Goal: Task Accomplishment & Management: Manage account settings

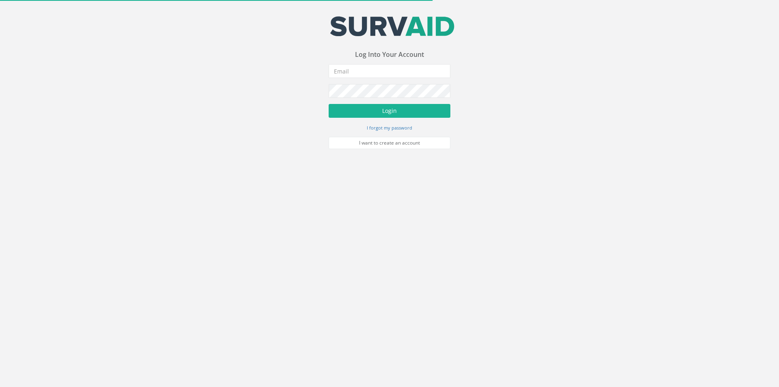
click at [357, 78] on form "Incorrect Username or Password There was an error logging in Please enter a val…" at bounding box center [390, 106] width 122 height 85
click at [357, 76] on input "email" at bounding box center [390, 71] width 122 height 14
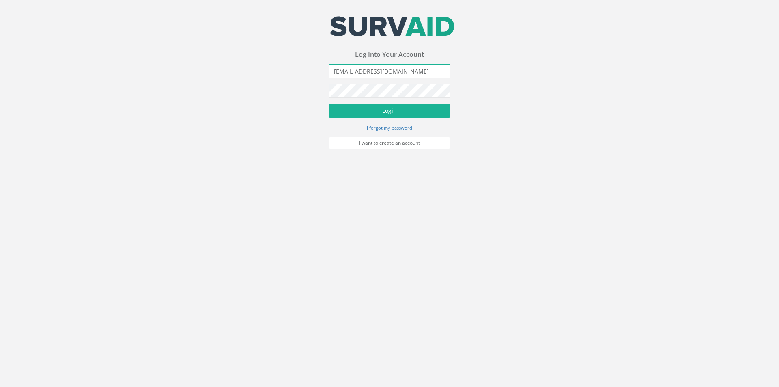
type input "[EMAIL_ADDRESS][DOMAIN_NAME]"
click at [329, 104] on button "Login" at bounding box center [390, 111] width 122 height 14
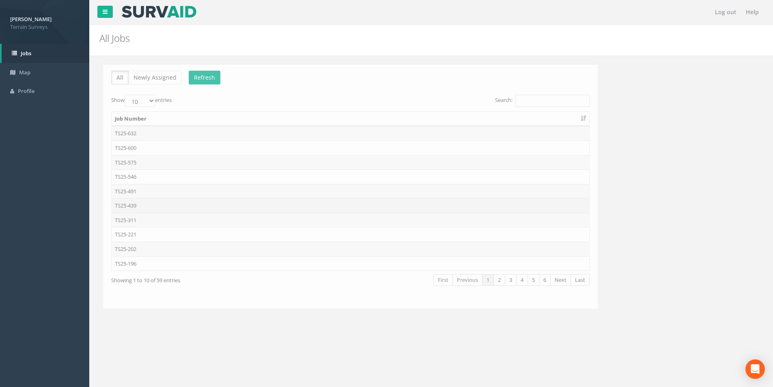
click at [178, 209] on td "TS25-439" at bounding box center [347, 205] width 478 height 15
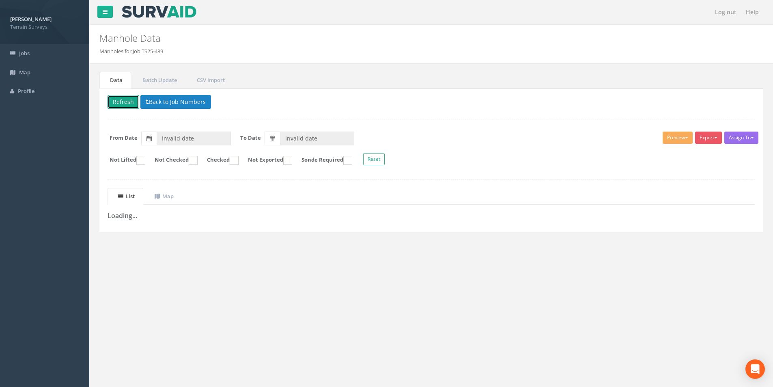
click at [122, 102] on button "Refresh" at bounding box center [124, 102] width 32 height 14
click at [176, 101] on button "Back to Job Numbers" at bounding box center [182, 102] width 71 height 14
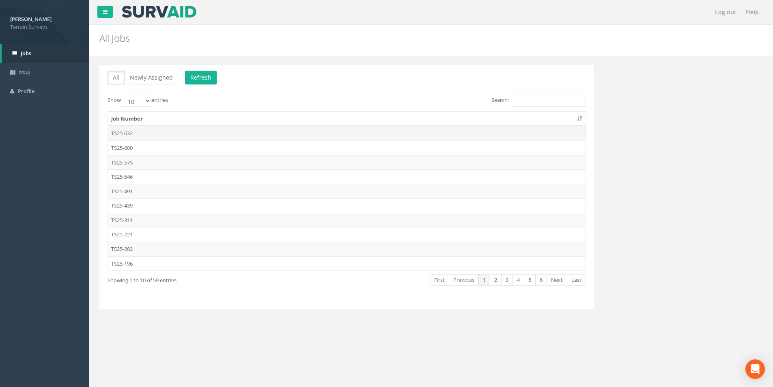
click at [139, 133] on td "TS25-632" at bounding box center [347, 133] width 478 height 15
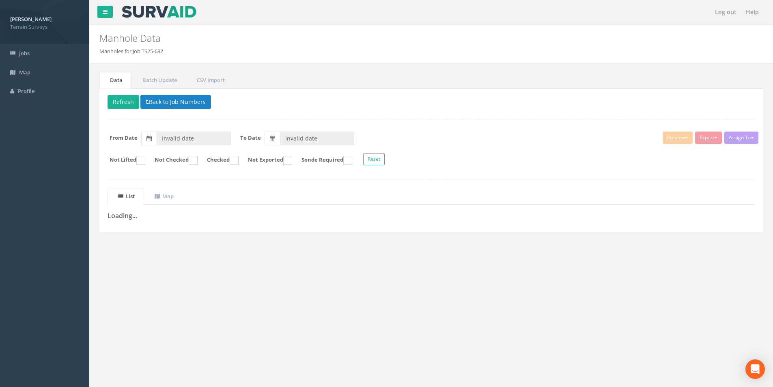
type input "[DATE]"
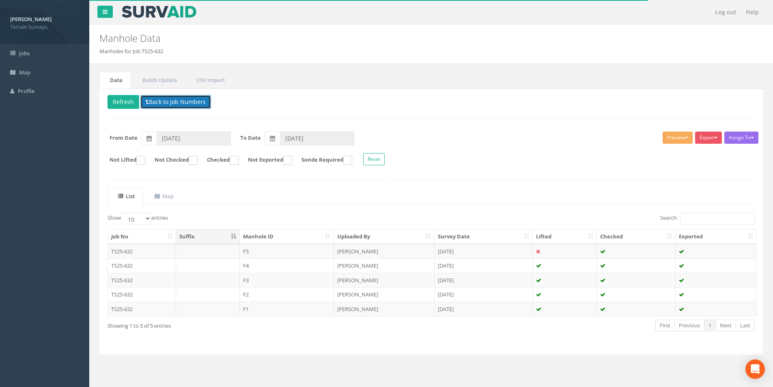
click at [166, 103] on button "Back to Job Numbers" at bounding box center [175, 102] width 71 height 14
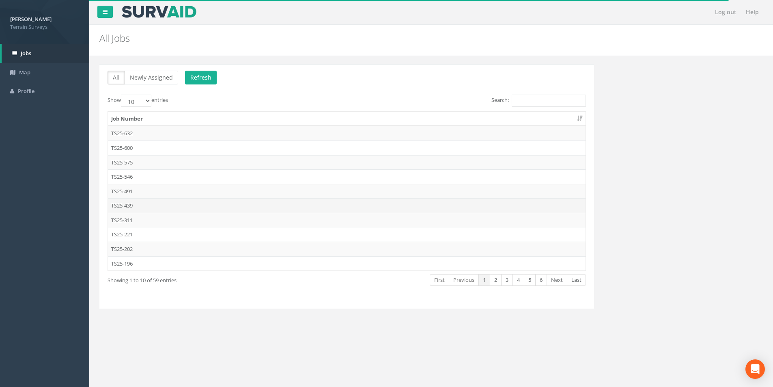
click at [130, 206] on td "TS25-439" at bounding box center [347, 205] width 478 height 15
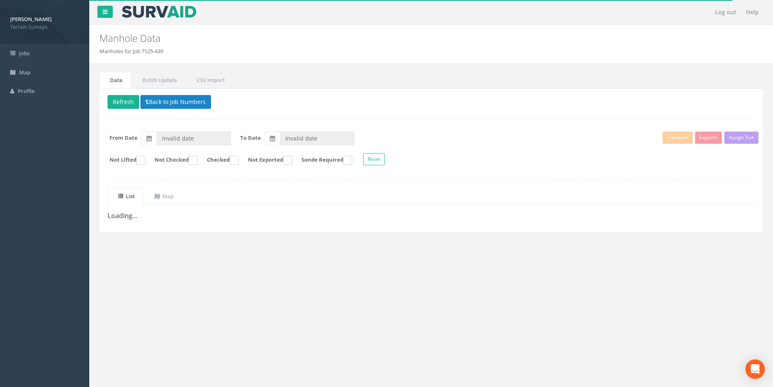
type input "[DATE]"
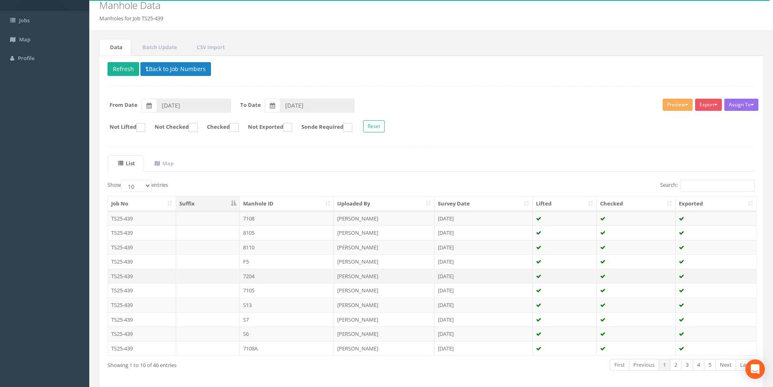
scroll to position [66, 0]
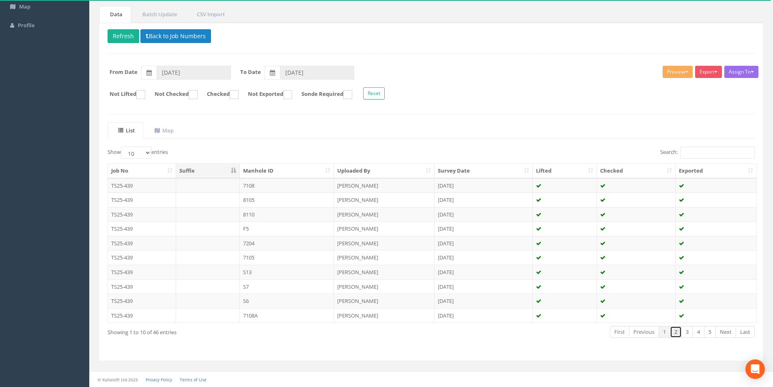
click at [674, 332] on link "2" at bounding box center [676, 332] width 12 height 12
click at [690, 334] on link "3" at bounding box center [688, 332] width 12 height 12
click at [697, 332] on link "4" at bounding box center [699, 332] width 12 height 12
click at [707, 331] on link "5" at bounding box center [710, 332] width 12 height 12
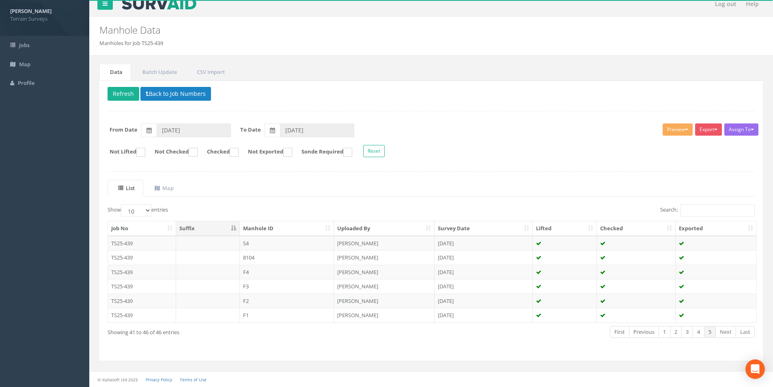
scroll to position [8, 0]
click at [697, 333] on link "4" at bounding box center [699, 332] width 12 height 12
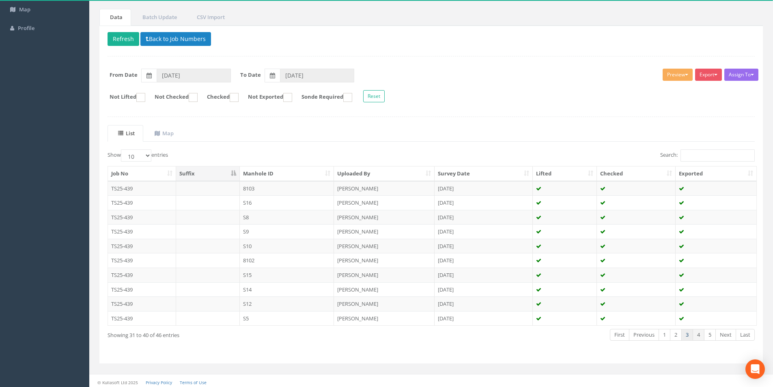
scroll to position [66, 0]
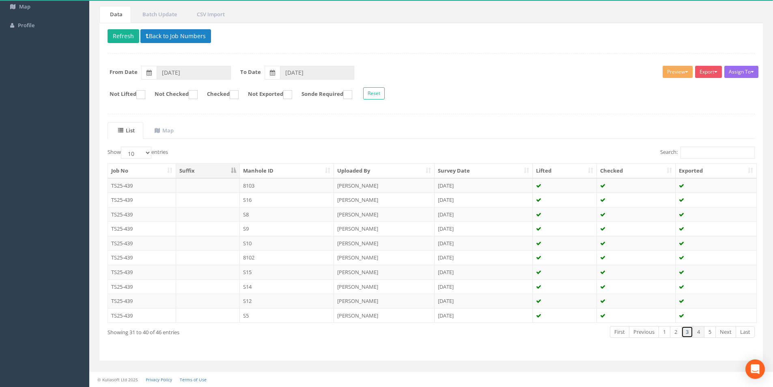
click at [690, 331] on link "3" at bounding box center [688, 332] width 12 height 12
click at [261, 216] on td "8106" at bounding box center [287, 214] width 95 height 15
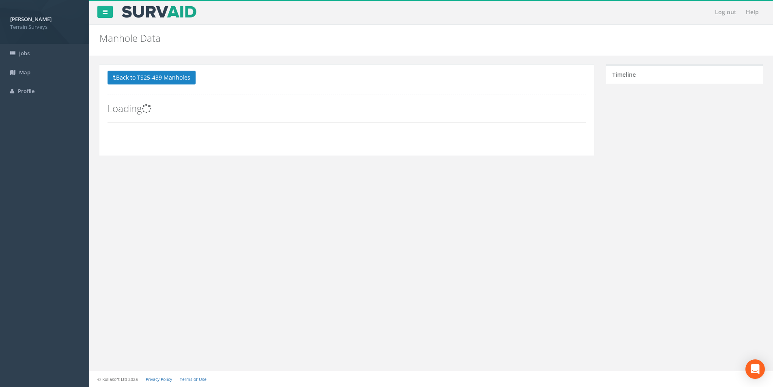
scroll to position [0, 0]
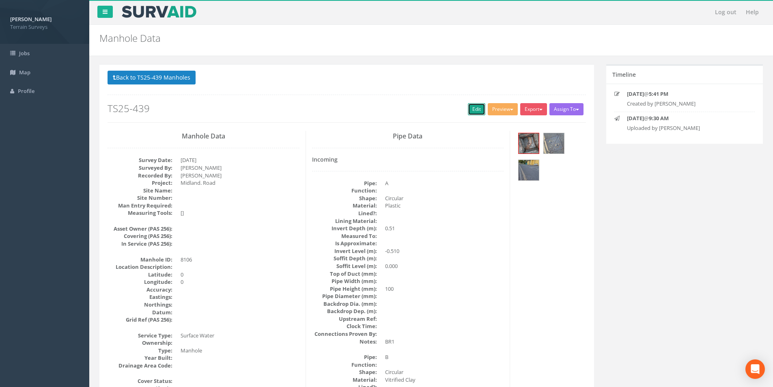
click at [477, 112] on link "Edit" at bounding box center [476, 109] width 17 height 12
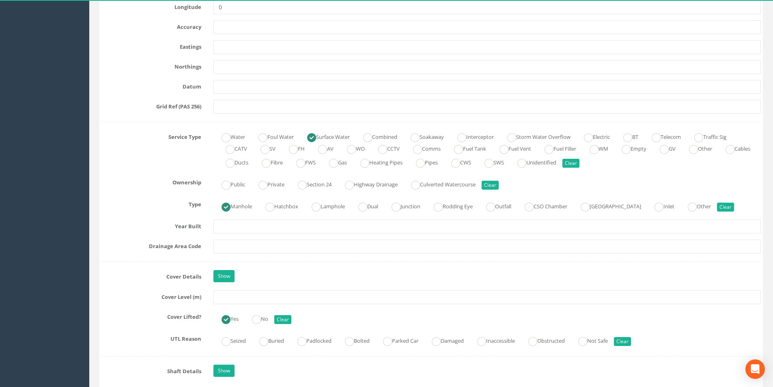
scroll to position [487, 0]
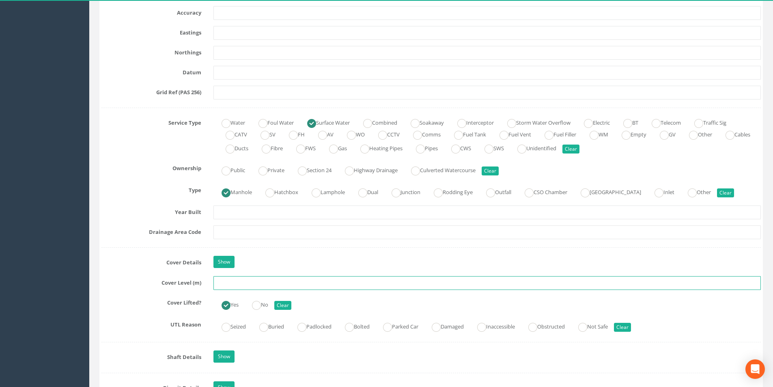
click at [246, 287] on input "text" at bounding box center [488, 283] width 548 height 14
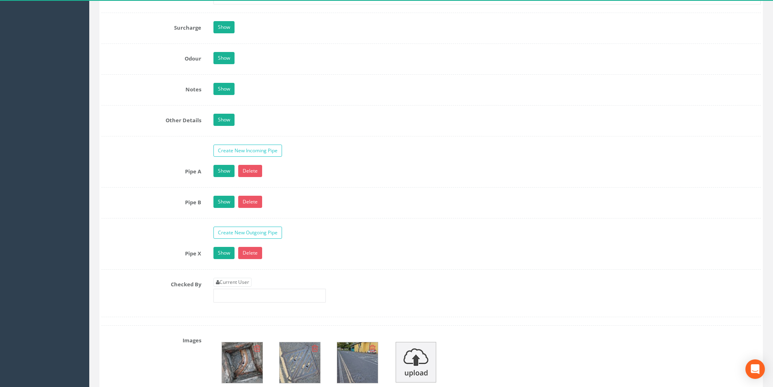
scroll to position [1258, 0]
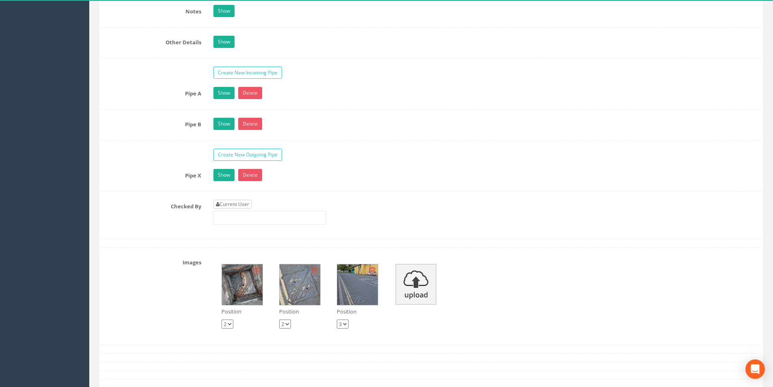
type input "21.26"
click at [228, 204] on link "Current User" at bounding box center [233, 204] width 38 height 9
type input "[PERSON_NAME]"
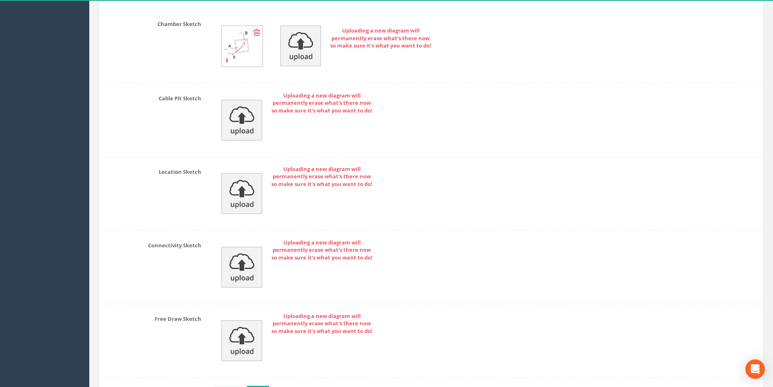
scroll to position [1760, 0]
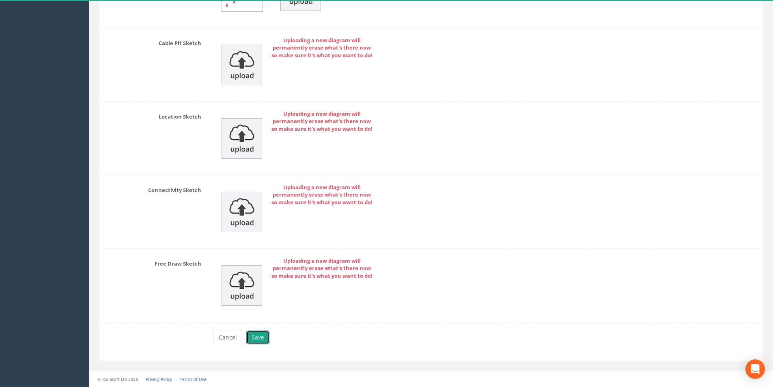
click at [265, 336] on button "Save" at bounding box center [257, 337] width 23 height 14
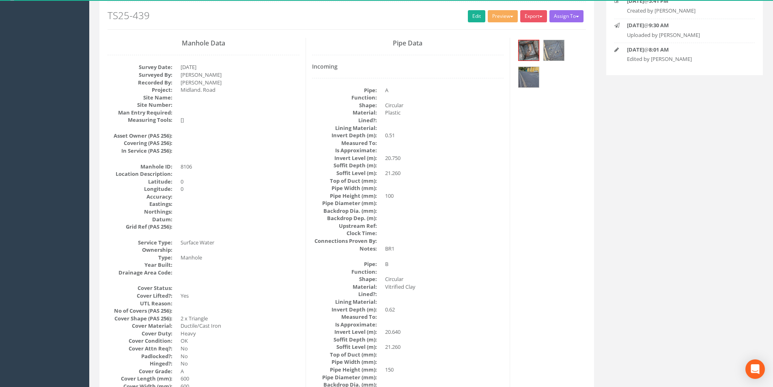
scroll to position [0, 0]
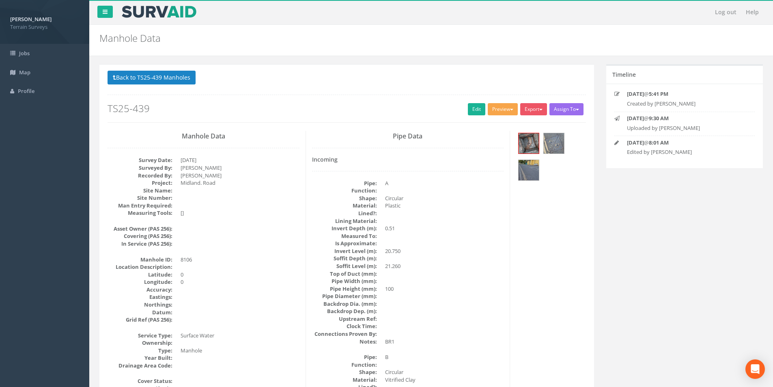
click at [503, 111] on button "Preview" at bounding box center [503, 109] width 30 height 12
click at [490, 139] on link "Terrain Manhole 3 Photo" at bounding box center [482, 140] width 72 height 13
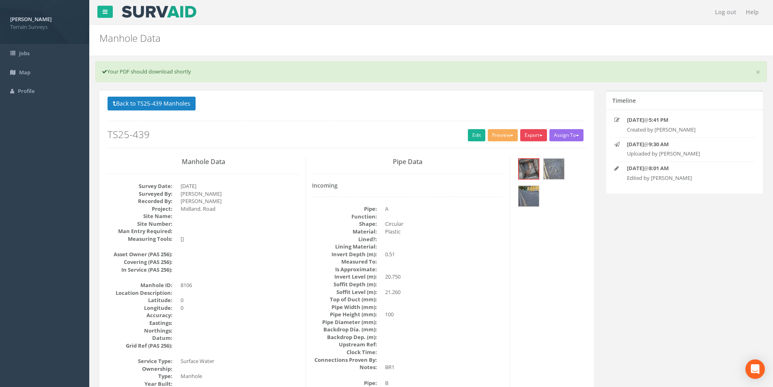
click at [529, 135] on button "Export" at bounding box center [533, 135] width 27 height 12
click at [519, 163] on link "Terrain Manhole 3 Photo" at bounding box center [512, 166] width 72 height 13
click at [537, 138] on button "Export" at bounding box center [533, 135] width 27 height 12
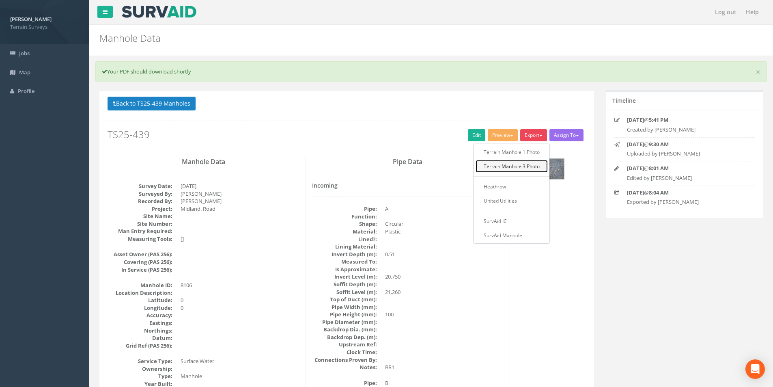
click at [522, 162] on link "Terrain Manhole 3 Photo" at bounding box center [512, 166] width 72 height 13
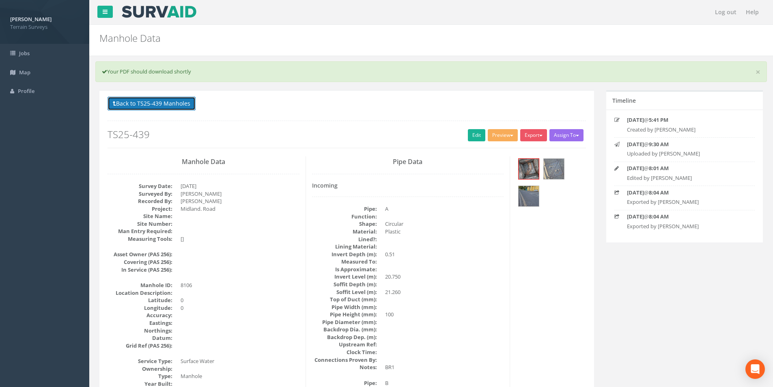
click at [142, 106] on button "Back to TS25-439 Manholes" at bounding box center [152, 104] width 88 height 14
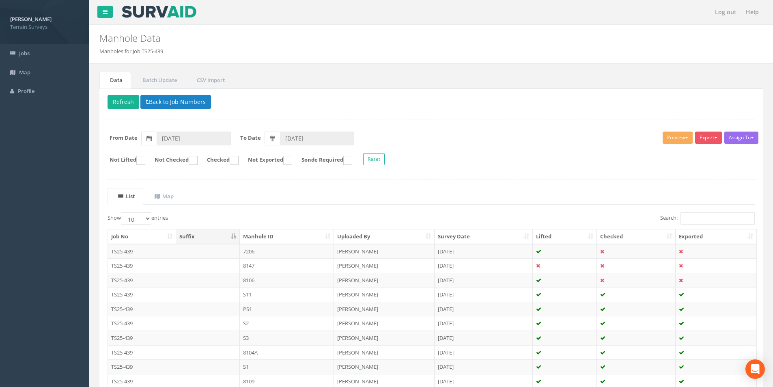
scroll to position [41, 0]
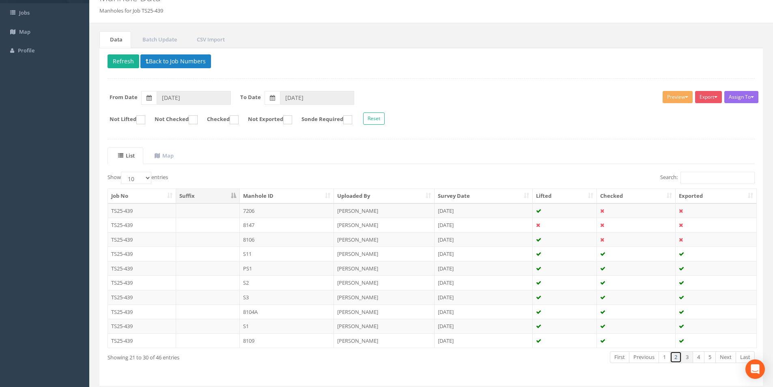
click at [675, 360] on link "2" at bounding box center [676, 357] width 12 height 12
click at [662, 357] on link "1" at bounding box center [665, 357] width 12 height 12
click at [677, 356] on link "2" at bounding box center [676, 357] width 12 height 12
click at [685, 358] on link "3" at bounding box center [688, 357] width 12 height 12
click at [699, 359] on link "4" at bounding box center [699, 357] width 12 height 12
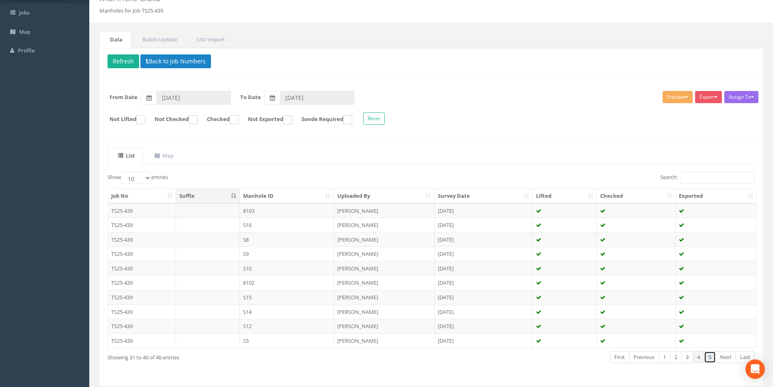
click at [707, 358] on link "5" at bounding box center [710, 357] width 12 height 12
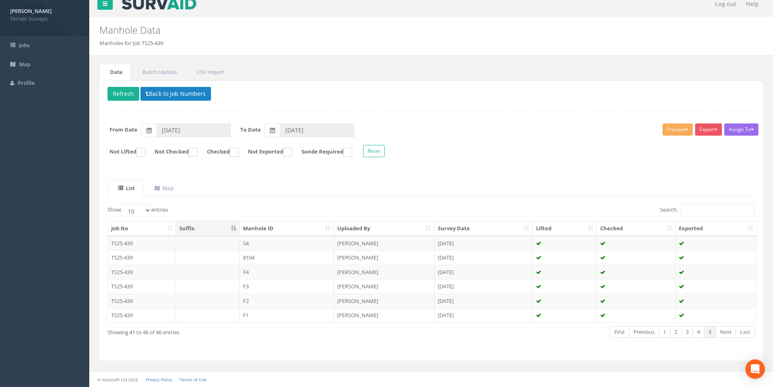
scroll to position [8, 0]
click at [676, 335] on link "2" at bounding box center [676, 332] width 12 height 12
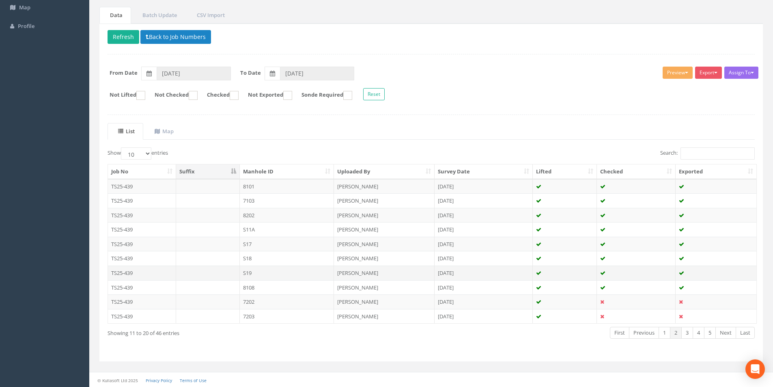
scroll to position [66, 0]
click at [689, 331] on link "3" at bounding box center [688, 332] width 12 height 12
click at [130, 39] on button "Refresh" at bounding box center [124, 36] width 32 height 14
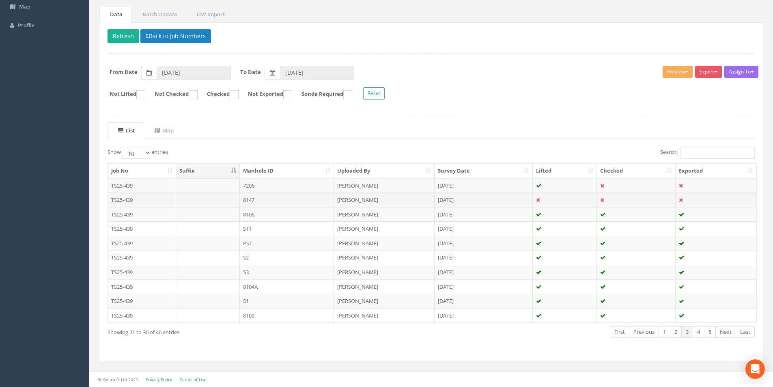
click at [369, 198] on td "[PERSON_NAME]" at bounding box center [384, 199] width 101 height 15
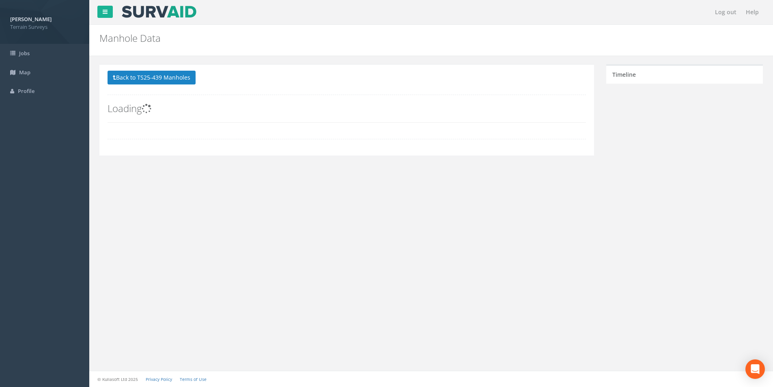
scroll to position [0, 0]
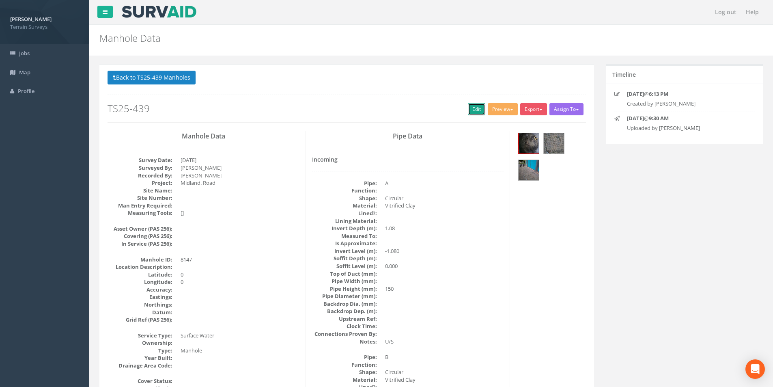
click at [469, 107] on link "Edit" at bounding box center [476, 109] width 17 height 12
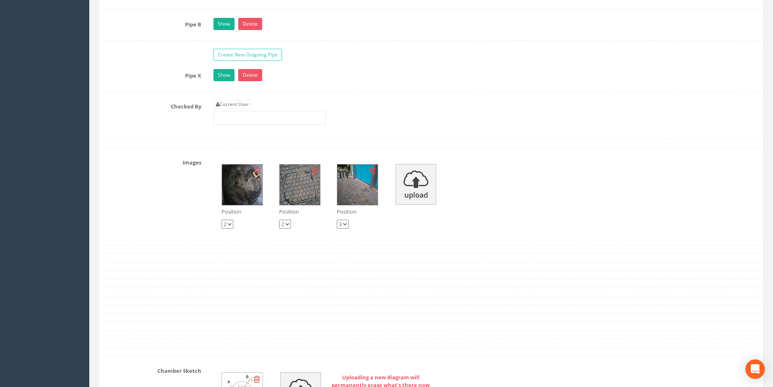
scroll to position [1380, 0]
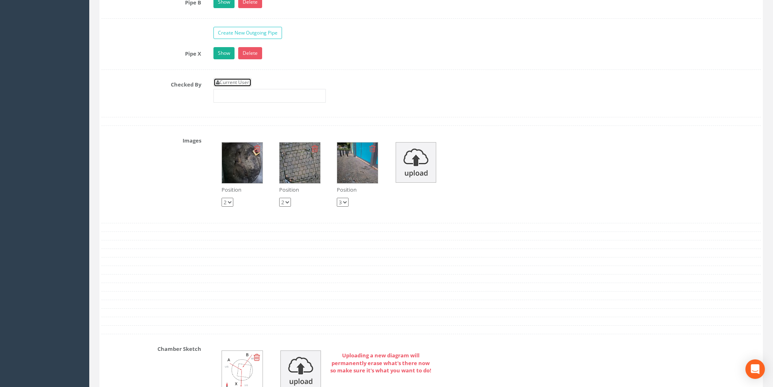
click at [227, 82] on link "Current User" at bounding box center [233, 82] width 38 height 9
type input "[PERSON_NAME]"
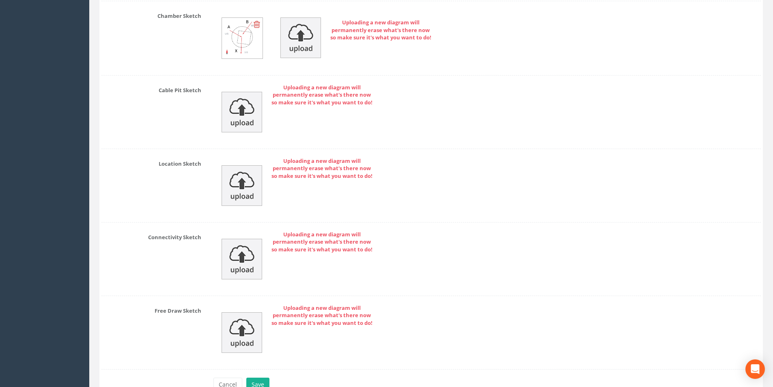
scroll to position [1760, 0]
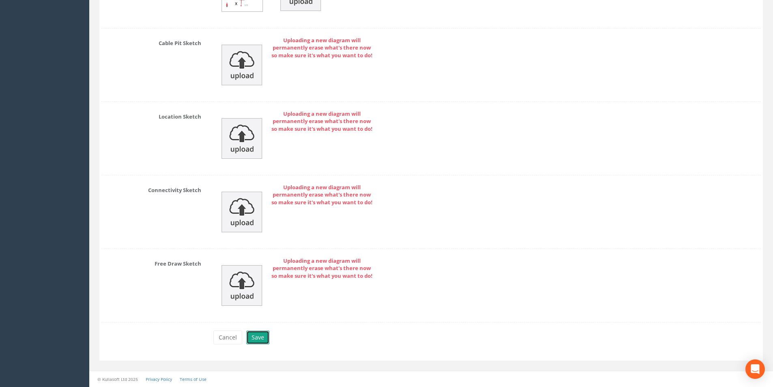
click at [264, 341] on button "Save" at bounding box center [257, 337] width 23 height 14
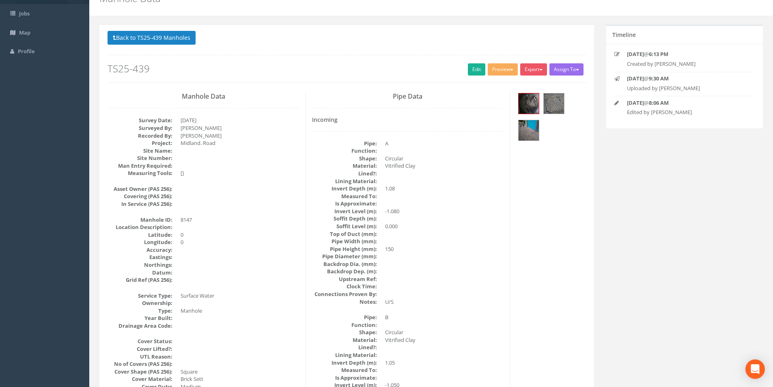
scroll to position [0, 0]
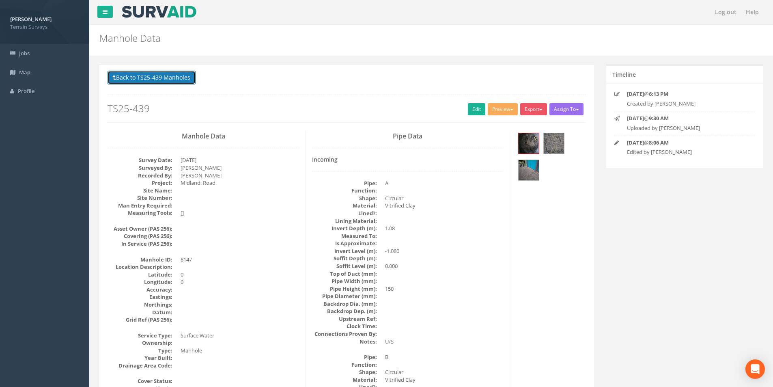
click at [168, 81] on button "Back to TS25-439 Manholes" at bounding box center [152, 78] width 88 height 14
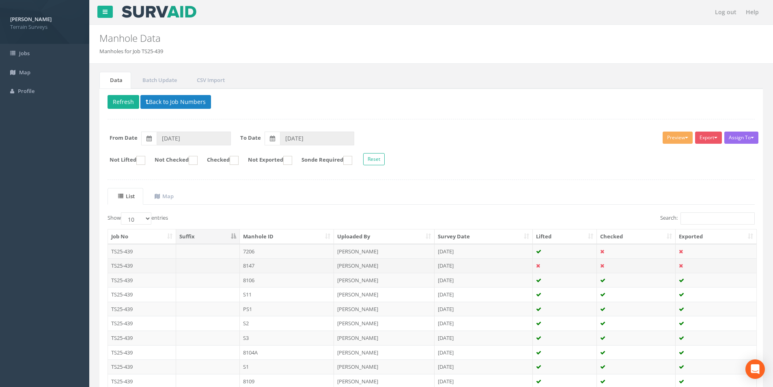
click at [480, 268] on td "[DATE]" at bounding box center [484, 265] width 98 height 15
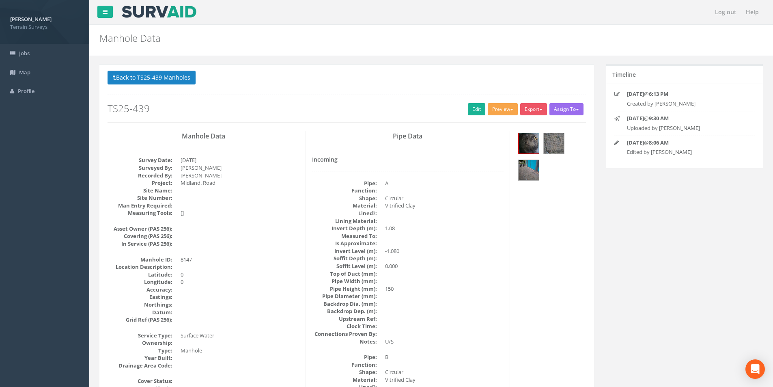
click at [496, 106] on button "Preview" at bounding box center [503, 109] width 30 height 12
click at [490, 139] on link "Terrain Manhole 3 Photo" at bounding box center [482, 140] width 72 height 13
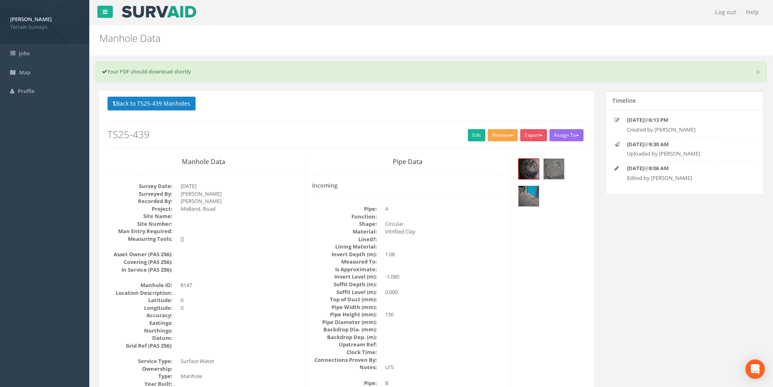
click at [505, 138] on button "Preview" at bounding box center [503, 135] width 30 height 12
click at [494, 164] on link "Terrain Manhole 3 Photo" at bounding box center [482, 166] width 72 height 13
click at [470, 138] on link "Edit" at bounding box center [476, 135] width 17 height 12
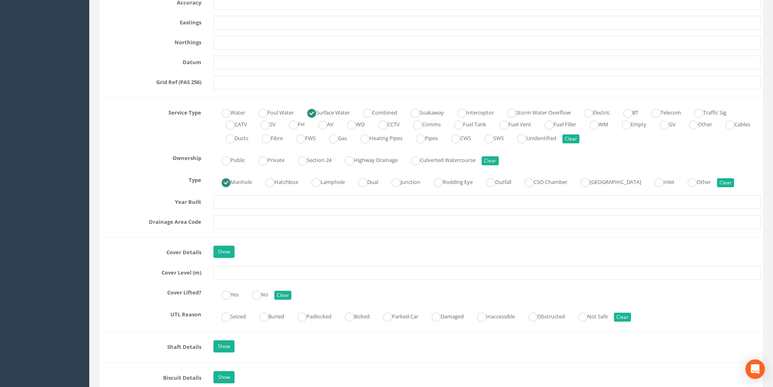
scroll to position [528, 0]
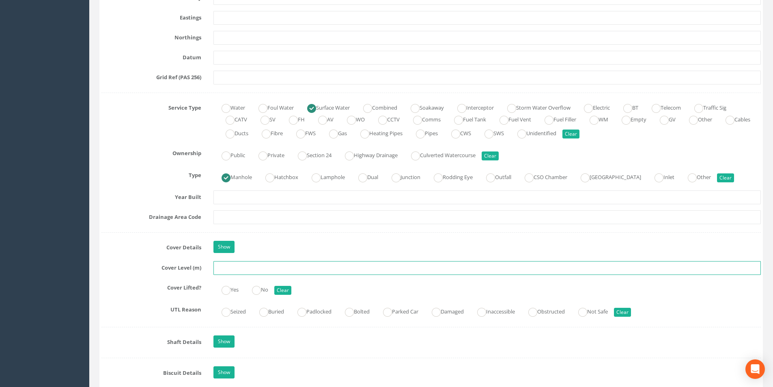
click at [270, 265] on input "text" at bounding box center [488, 268] width 548 height 14
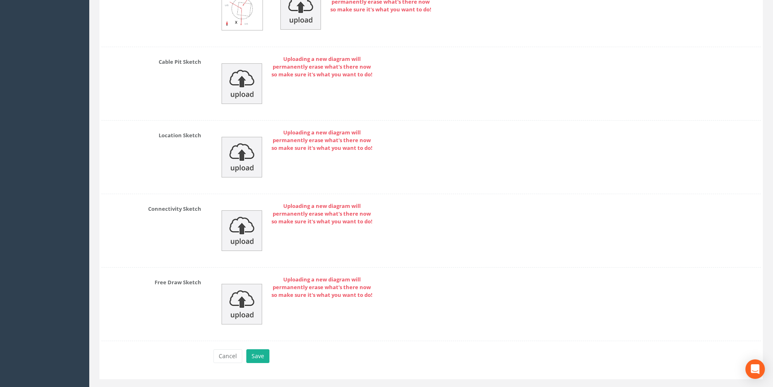
scroll to position [1786, 0]
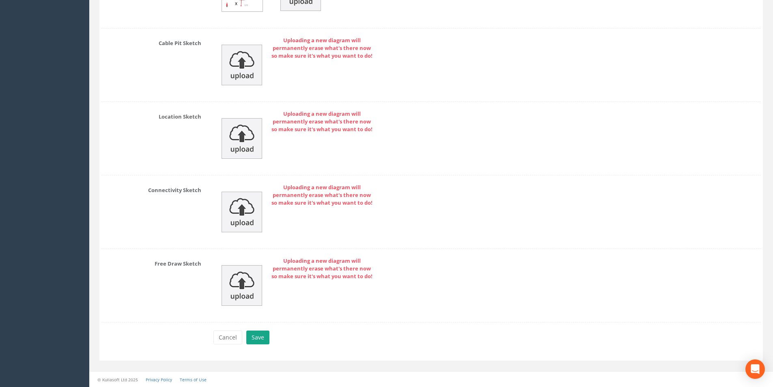
type input "21.52"
click at [261, 335] on button "Save" at bounding box center [257, 337] width 23 height 14
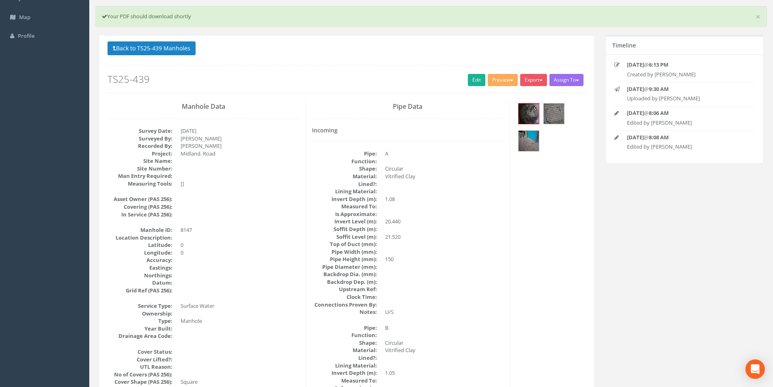
scroll to position [0, 0]
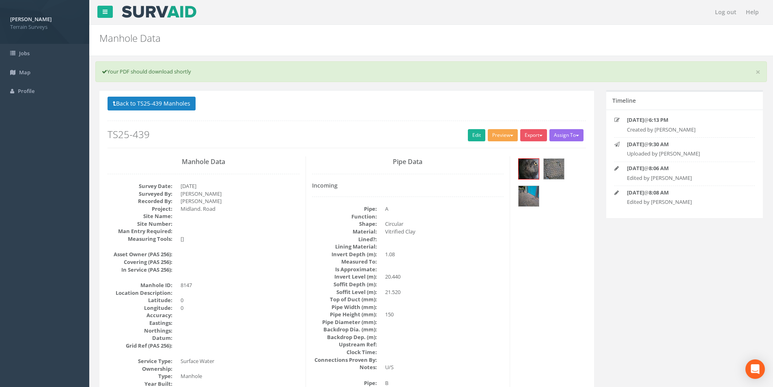
click at [498, 136] on button "Preview" at bounding box center [503, 135] width 30 height 12
click at [483, 166] on link "Terrain Manhole 3 Photo" at bounding box center [482, 166] width 72 height 13
click at [506, 135] on button "Preview" at bounding box center [503, 135] width 30 height 12
click at [499, 163] on link "Terrain Manhole 3 Photo" at bounding box center [482, 166] width 72 height 13
click at [761, 75] on div "× Your PDF should download shortly" at bounding box center [431, 71] width 672 height 21
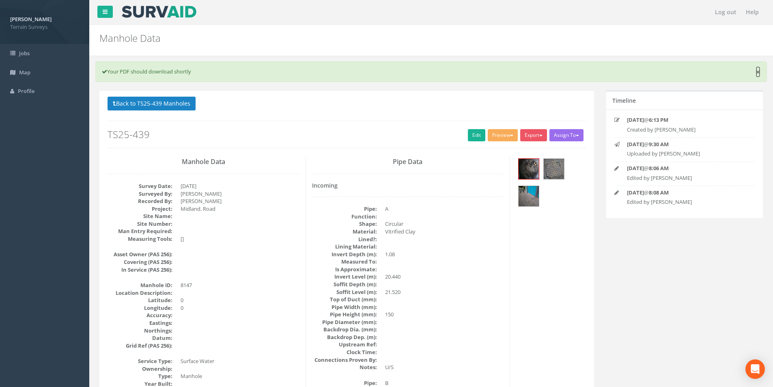
click at [759, 73] on link "×" at bounding box center [758, 72] width 5 height 9
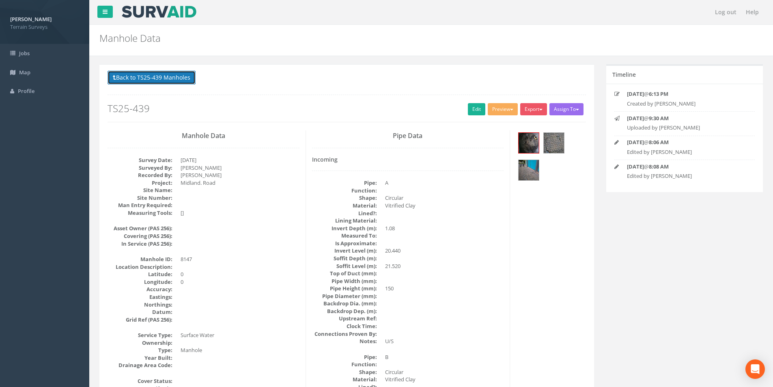
click at [152, 77] on button "Back to TS25-439 Manholes" at bounding box center [152, 78] width 88 height 14
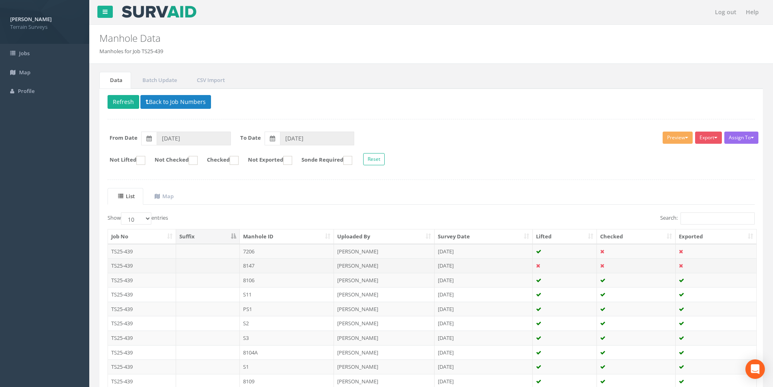
click at [363, 267] on td "[PERSON_NAME]" at bounding box center [384, 265] width 101 height 15
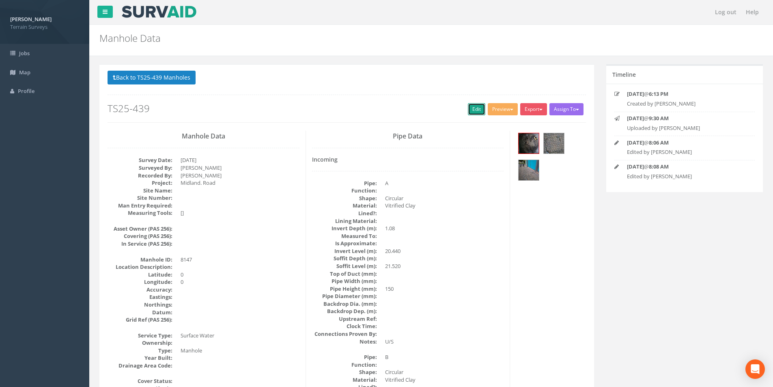
click at [469, 111] on link "Edit" at bounding box center [476, 109] width 17 height 12
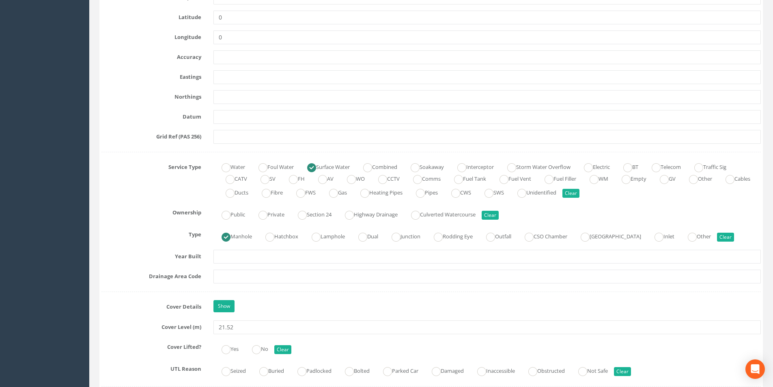
scroll to position [446, 0]
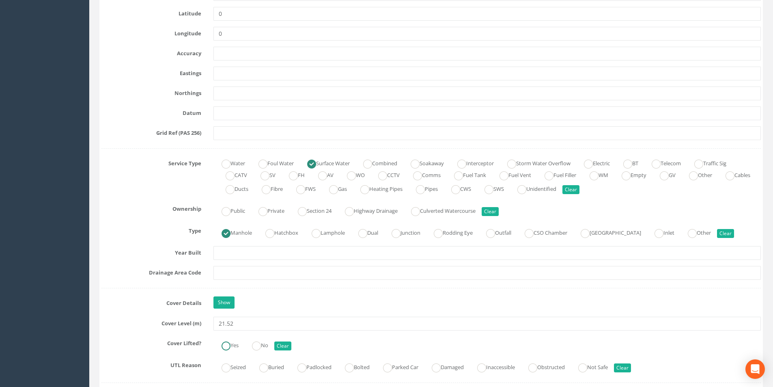
click at [227, 349] on ins at bounding box center [226, 345] width 9 height 9
radio input "true"
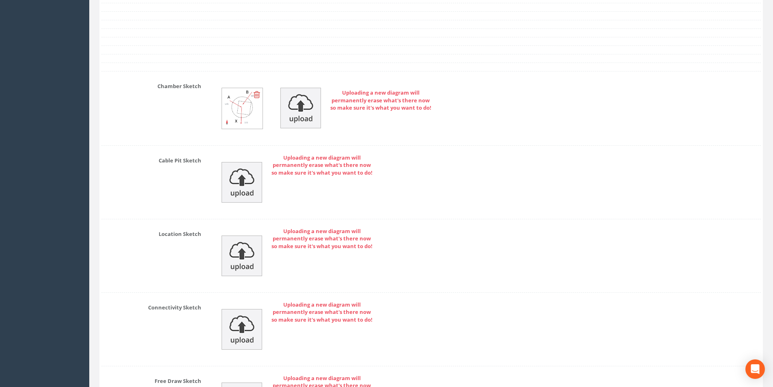
scroll to position [1760, 0]
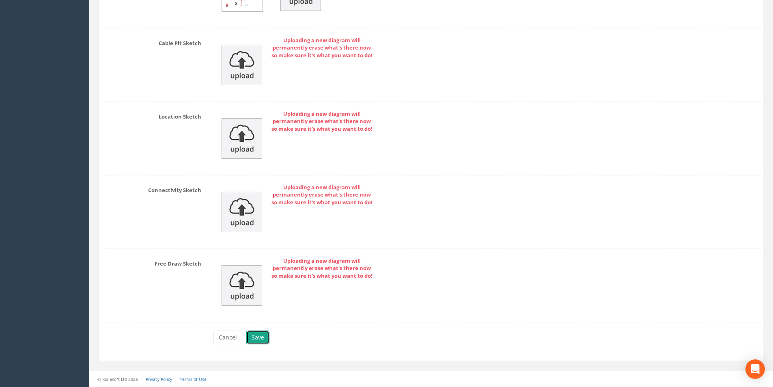
click at [264, 340] on button "Save" at bounding box center [257, 337] width 23 height 14
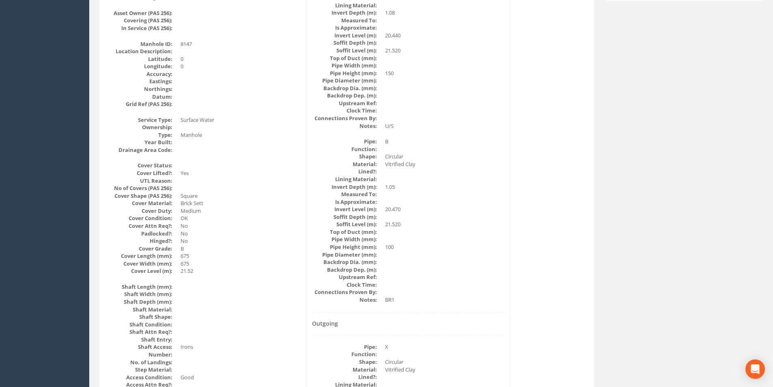
scroll to position [0, 0]
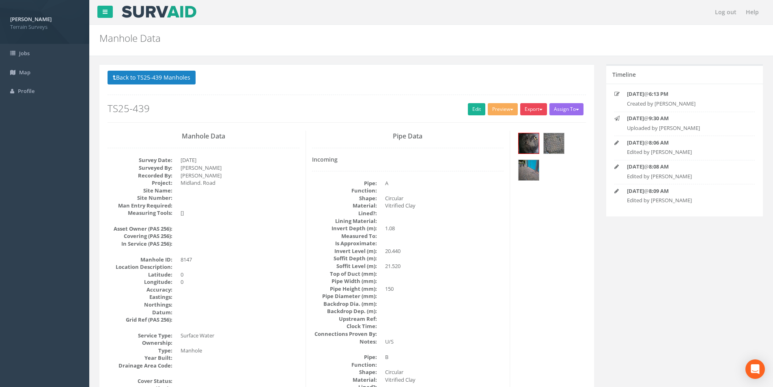
click at [540, 112] on button "Export" at bounding box center [533, 109] width 27 height 12
click at [520, 140] on link "Terrain Manhole 3 Photo" at bounding box center [512, 140] width 72 height 13
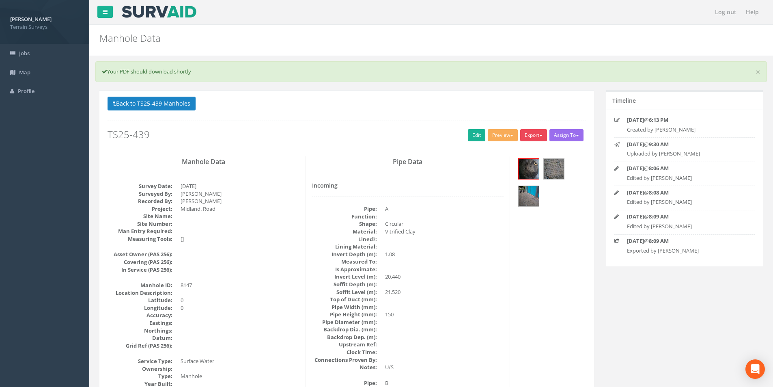
click at [536, 131] on button "Export" at bounding box center [533, 135] width 27 height 12
click at [527, 162] on link "Terrain Manhole 3 Photo" at bounding box center [512, 166] width 72 height 13
click at [198, 111] on p "Back to TS25-439 Manholes Back to Map" at bounding box center [347, 105] width 479 height 16
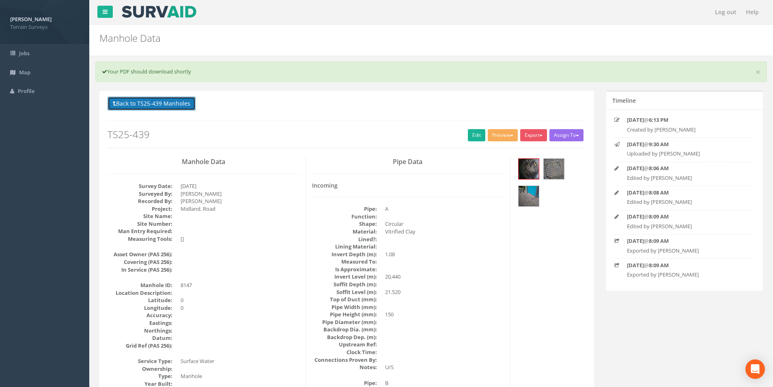
click at [190, 109] on button "Back to TS25-439 Manholes" at bounding box center [152, 104] width 88 height 14
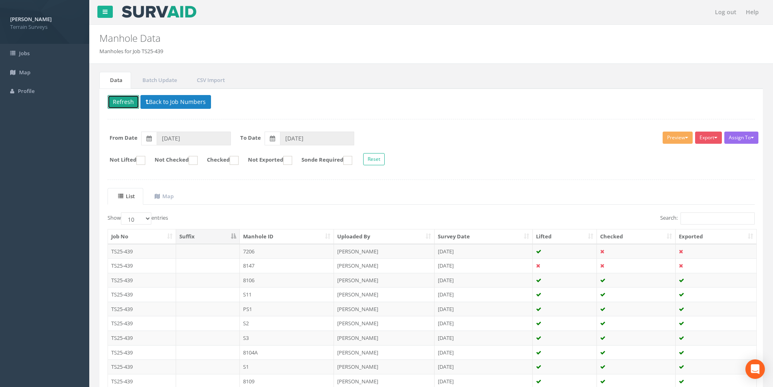
click at [123, 101] on button "Refresh" at bounding box center [124, 102] width 32 height 14
click at [419, 248] on td "[PERSON_NAME]" at bounding box center [384, 251] width 101 height 15
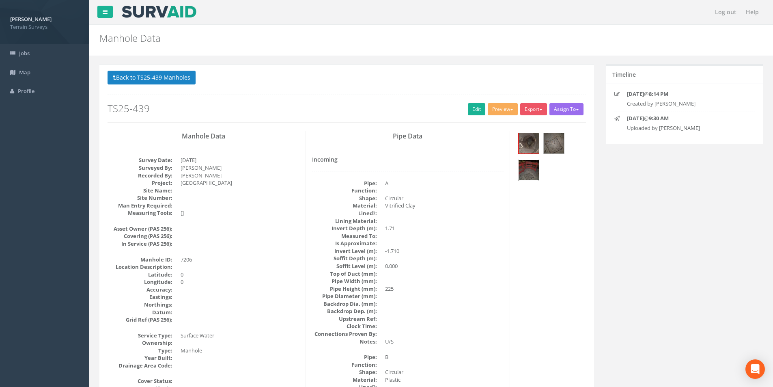
click at [526, 168] on img at bounding box center [529, 170] width 20 height 20
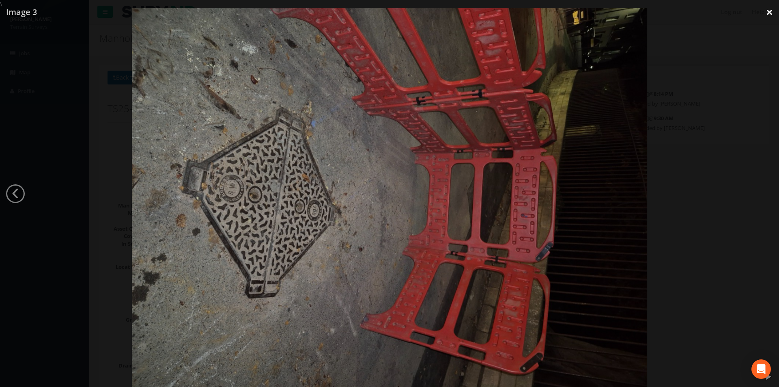
click at [774, 8] on link "×" at bounding box center [769, 12] width 19 height 24
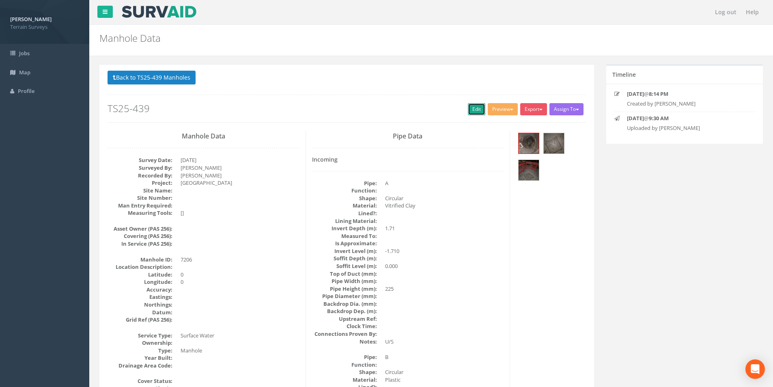
click at [478, 114] on link "Edit" at bounding box center [476, 109] width 17 height 12
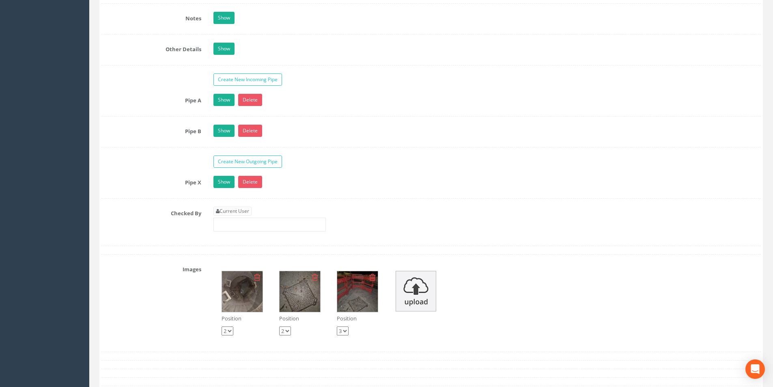
scroll to position [1299, 0]
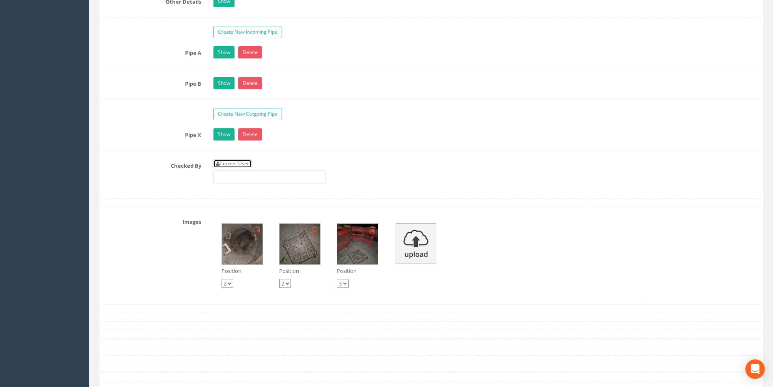
click at [227, 161] on link "Current User" at bounding box center [233, 163] width 38 height 9
type input "[PERSON_NAME]"
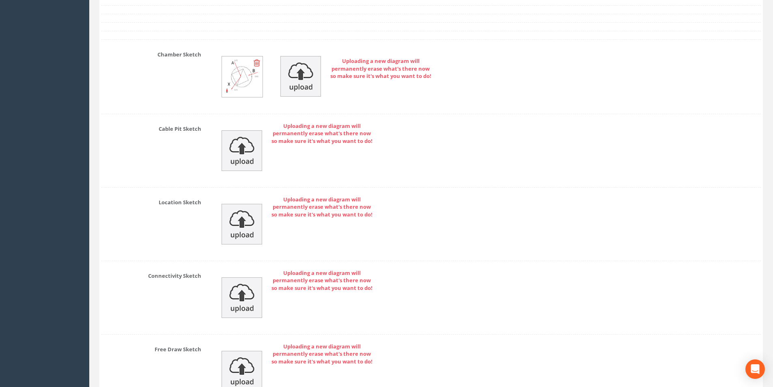
scroll to position [1760, 0]
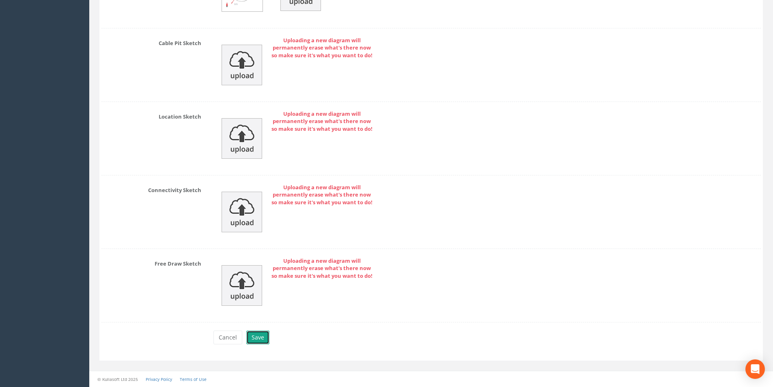
click at [260, 340] on button "Save" at bounding box center [257, 337] width 23 height 14
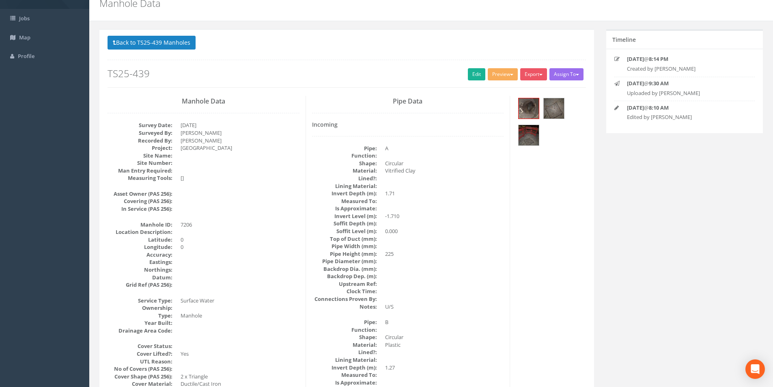
scroll to position [0, 0]
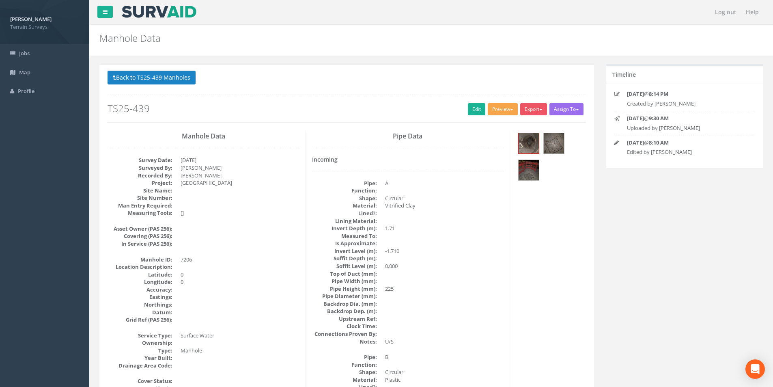
click at [504, 107] on button "Preview" at bounding box center [503, 109] width 30 height 12
click at [487, 137] on link "Terrain Manhole 3 Photo" at bounding box center [482, 140] width 72 height 13
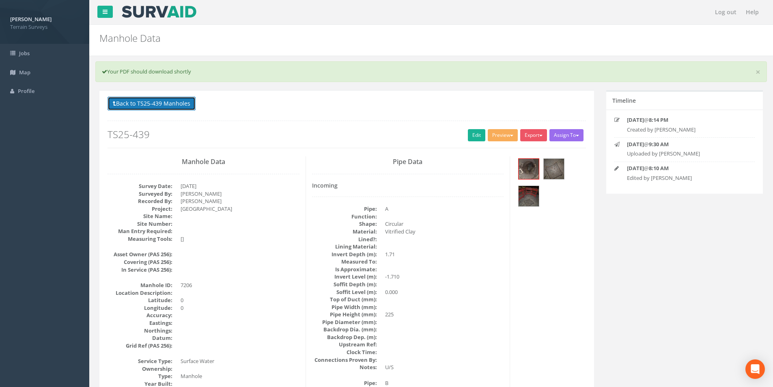
click at [190, 108] on button "Back to TS25-439 Manholes" at bounding box center [152, 104] width 88 height 14
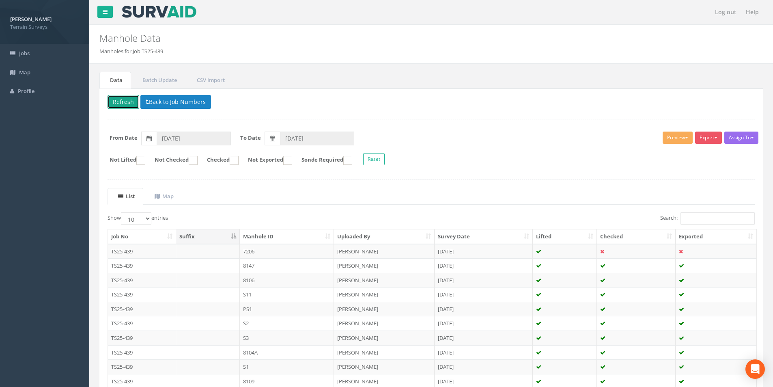
click at [133, 107] on button "Refresh" at bounding box center [124, 102] width 32 height 14
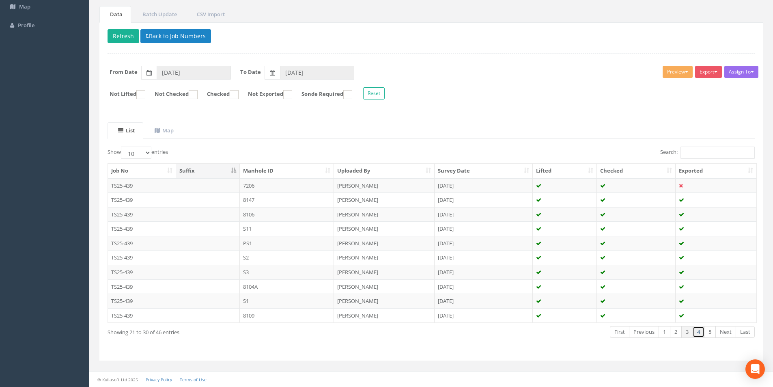
click at [701, 332] on link "4" at bounding box center [699, 332] width 12 height 12
click at [678, 334] on link "2" at bounding box center [676, 332] width 12 height 12
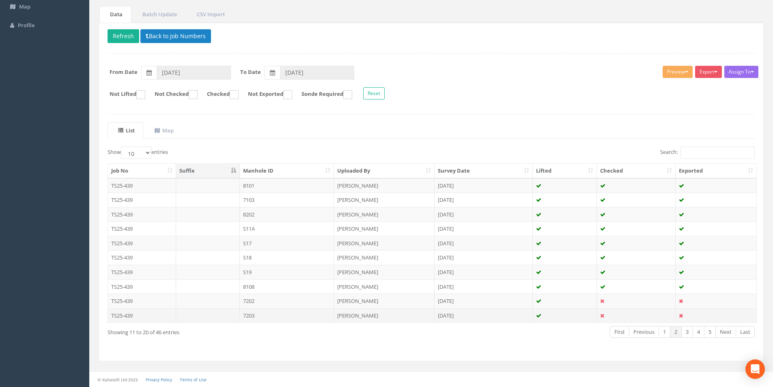
click at [628, 317] on td at bounding box center [636, 315] width 79 height 15
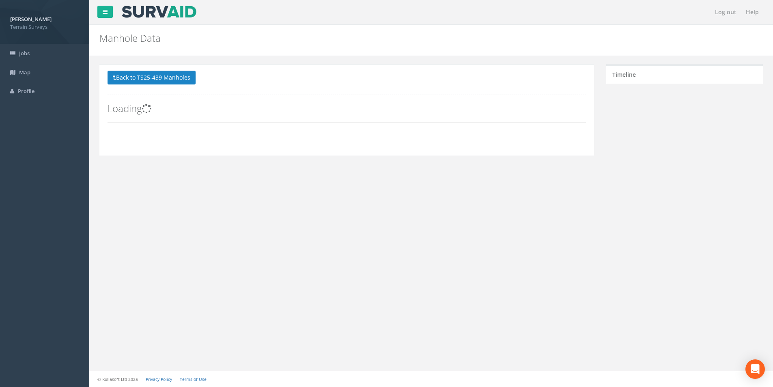
scroll to position [0, 0]
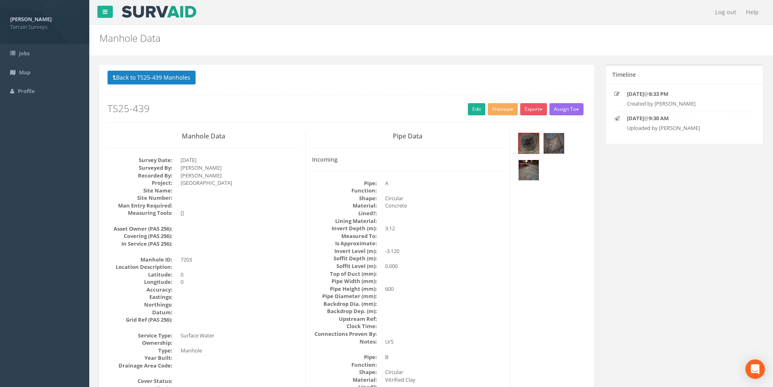
click at [537, 174] on img at bounding box center [529, 170] width 20 height 20
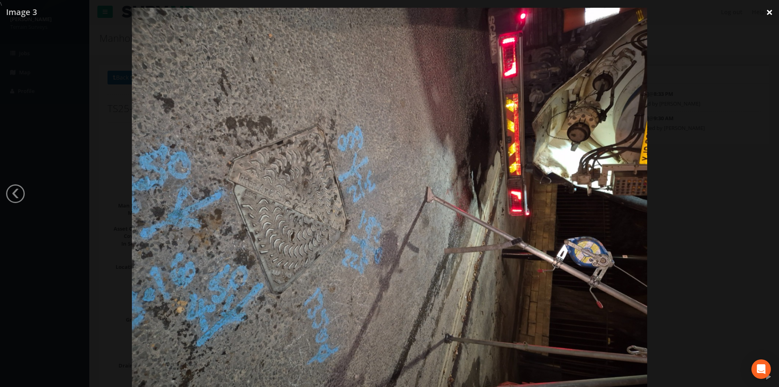
click at [766, 15] on link "×" at bounding box center [769, 12] width 19 height 24
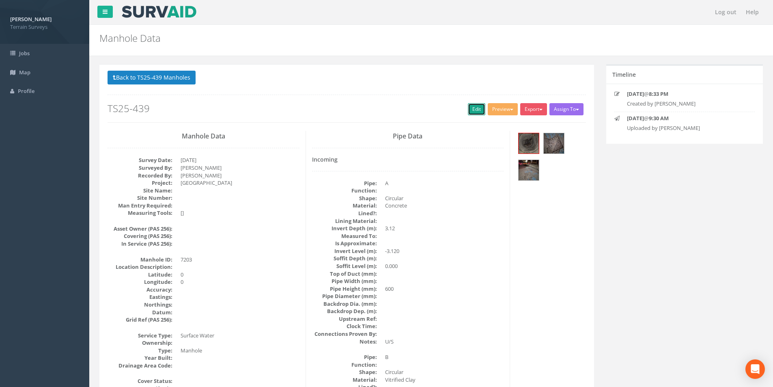
click at [470, 108] on link "Edit" at bounding box center [476, 109] width 17 height 12
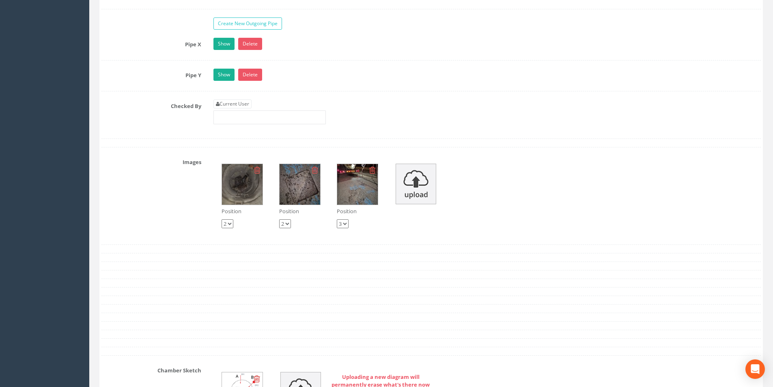
scroll to position [1461, 0]
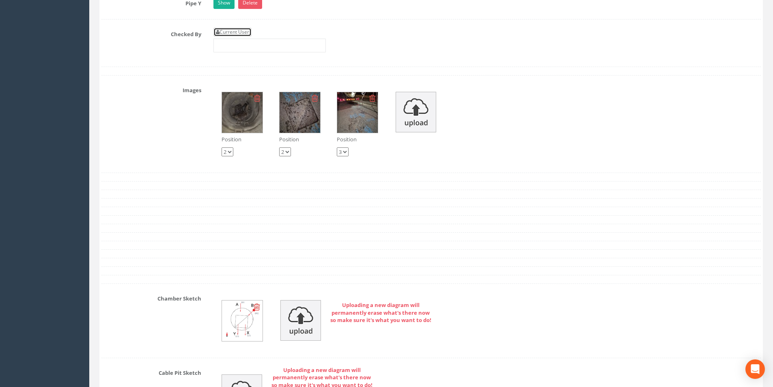
click at [242, 33] on link "Current User" at bounding box center [233, 32] width 38 height 9
type input "[PERSON_NAME]"
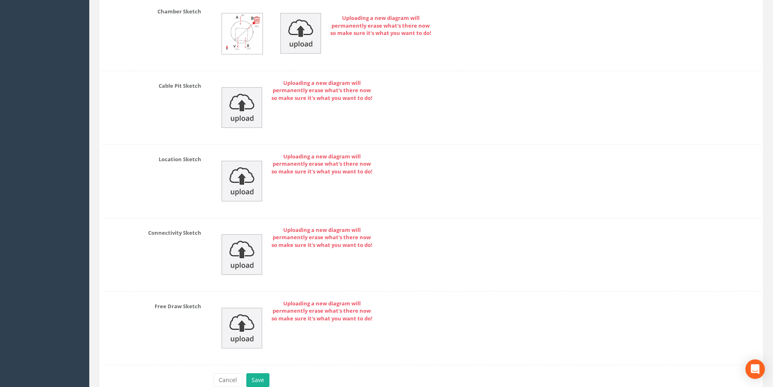
scroll to position [1791, 0]
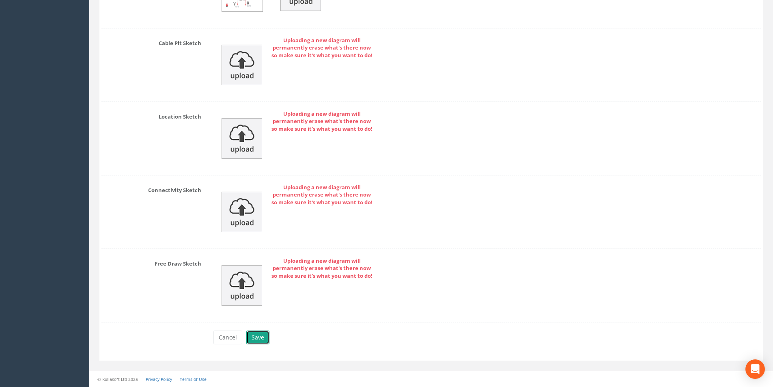
click at [262, 335] on button "Save" at bounding box center [257, 337] width 23 height 14
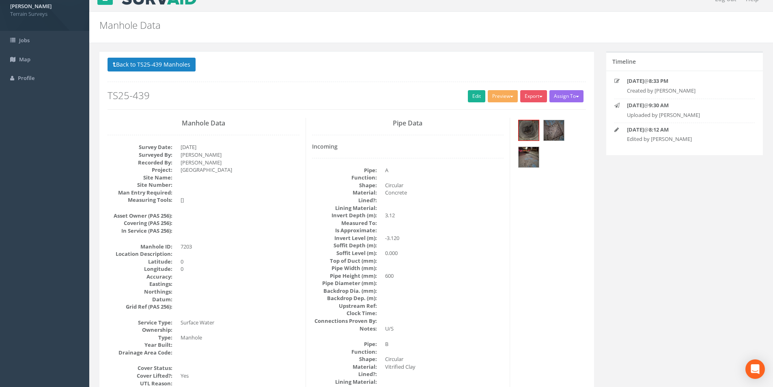
scroll to position [13, 0]
click at [185, 62] on button "Back to TS25-439 Manholes" at bounding box center [152, 65] width 88 height 14
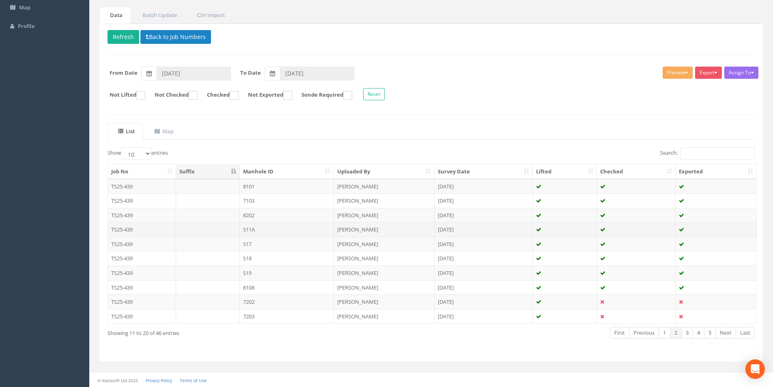
scroll to position [66, 0]
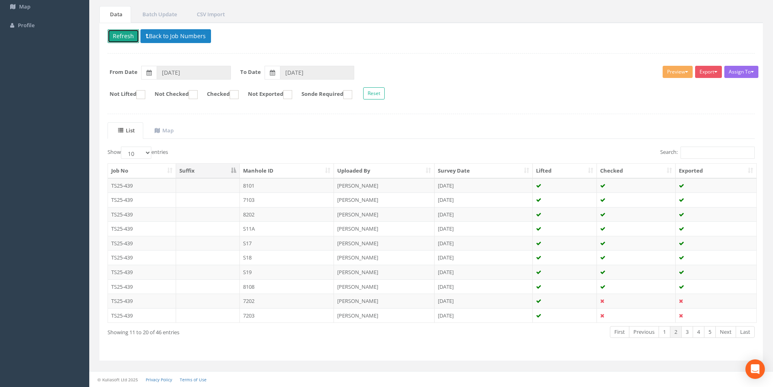
click at [123, 36] on button "Refresh" at bounding box center [124, 36] width 32 height 14
click at [330, 298] on td "7202" at bounding box center [287, 300] width 95 height 15
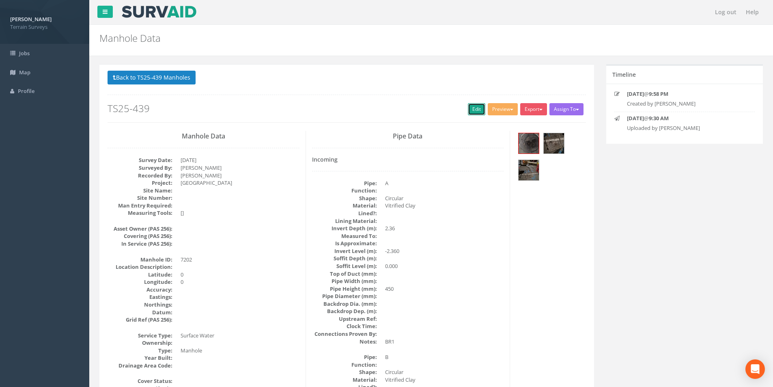
click at [471, 114] on link "Edit" at bounding box center [476, 109] width 17 height 12
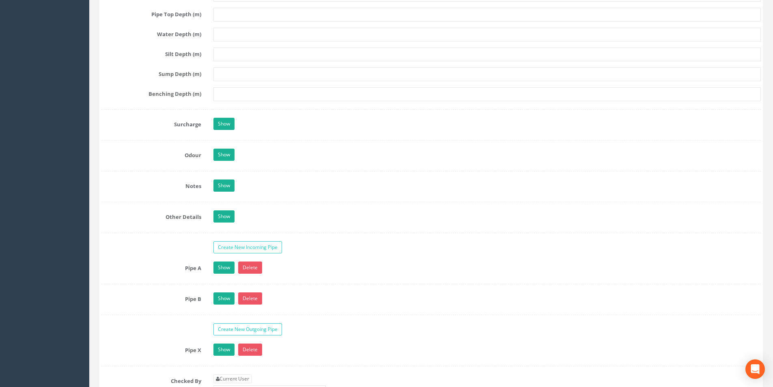
scroll to position [1177, 0]
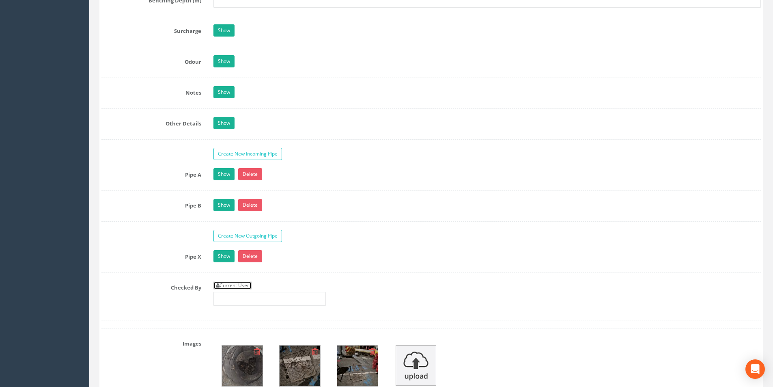
click at [233, 286] on link "Current User" at bounding box center [233, 285] width 38 height 9
type input "[PERSON_NAME]"
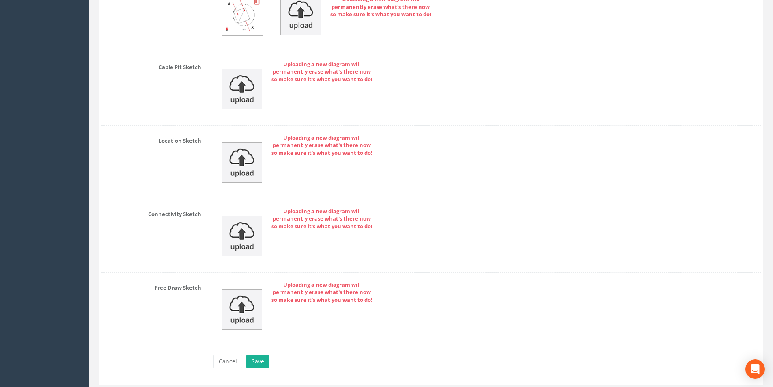
scroll to position [1760, 0]
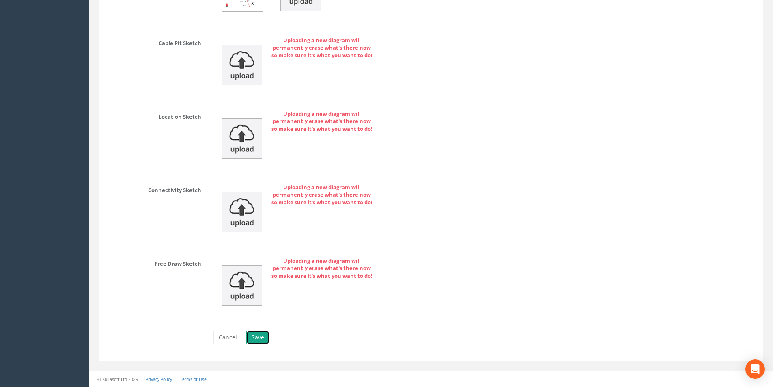
click at [257, 334] on button "Save" at bounding box center [257, 337] width 23 height 14
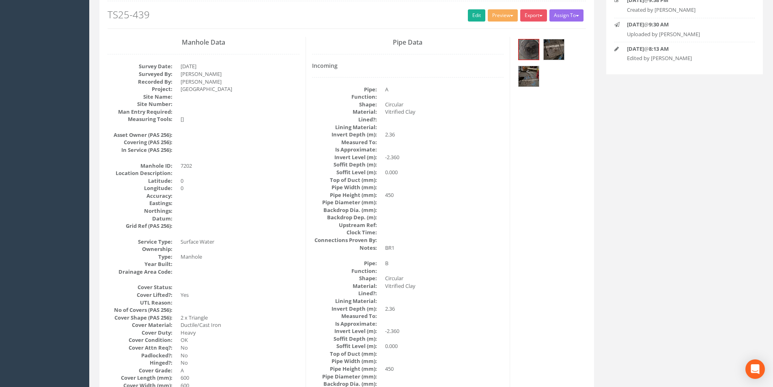
scroll to position [0, 0]
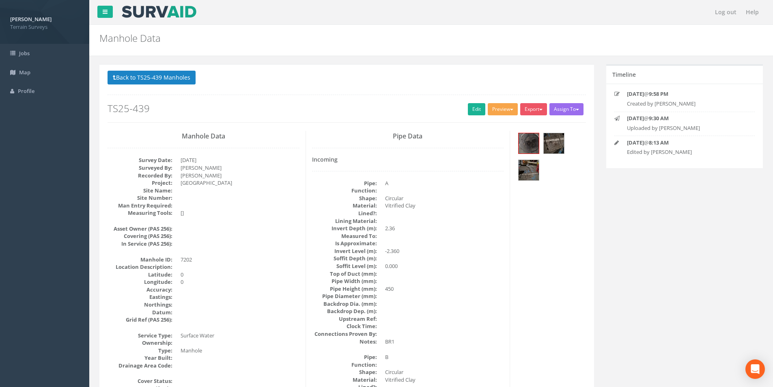
click at [507, 114] on button "Preview" at bounding box center [503, 109] width 30 height 12
click at [478, 138] on link "Terrain Manhole 3 Photo" at bounding box center [482, 140] width 72 height 13
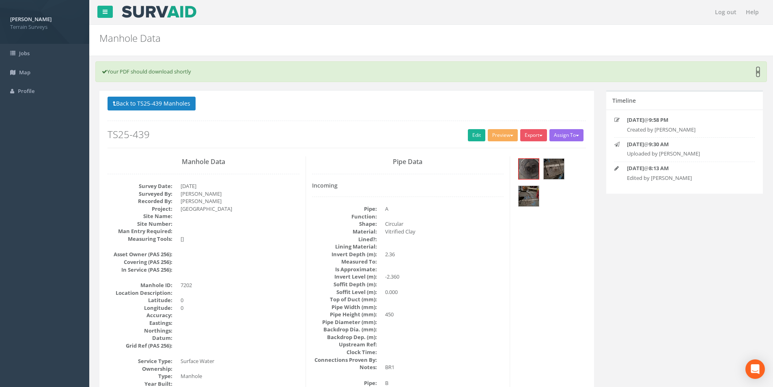
click at [757, 73] on link "×" at bounding box center [758, 72] width 5 height 9
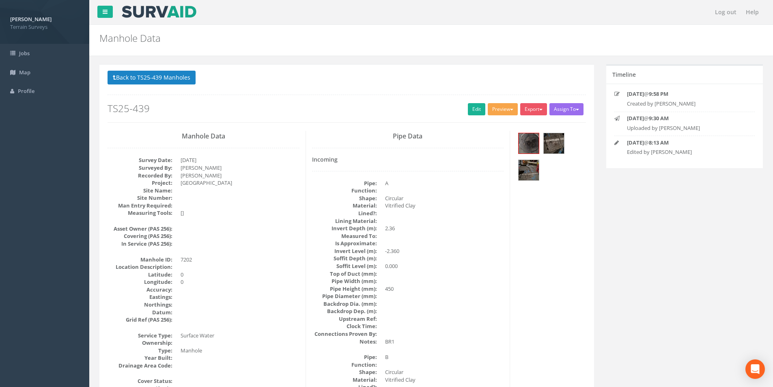
click at [506, 110] on button "Preview" at bounding box center [503, 109] width 30 height 12
click at [497, 133] on ul "Terrain Manhole 1 Photo Terrain Manhole 3 Photo Heathrow United Utilities SurvA…" at bounding box center [482, 167] width 75 height 99
click at [511, 102] on div "Back to TS25-439 Manholes Back to Map Assign To No Companies Added Export Terra…" at bounding box center [347, 97] width 479 height 52
click at [510, 110] on span "button" at bounding box center [511, 110] width 3 height 2
click at [487, 138] on link "Terrain Manhole 3 Photo" at bounding box center [482, 140] width 72 height 13
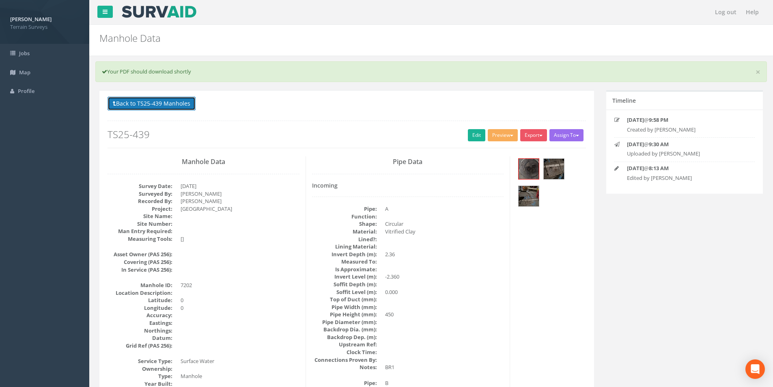
click at [144, 106] on button "Back to TS25-439 Manholes" at bounding box center [152, 104] width 88 height 14
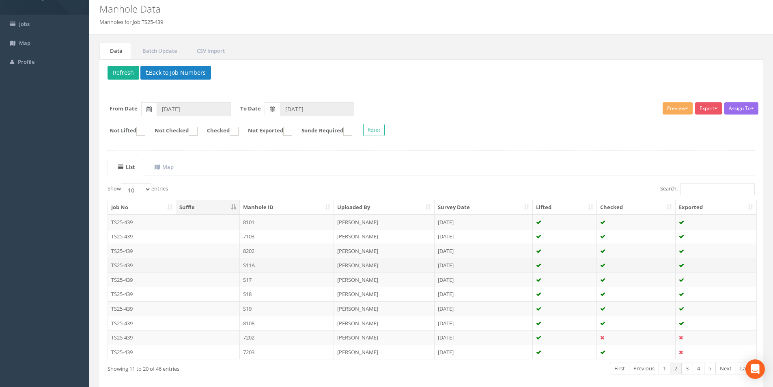
scroll to position [66, 0]
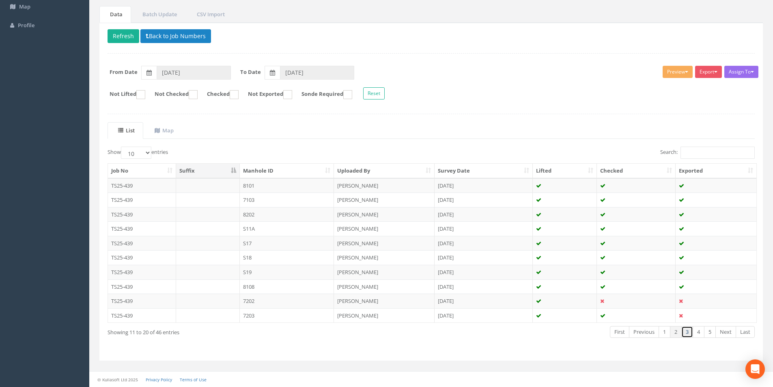
click at [690, 335] on link "3" at bounding box center [688, 332] width 12 height 12
click at [320, 183] on td "7206" at bounding box center [287, 185] width 95 height 15
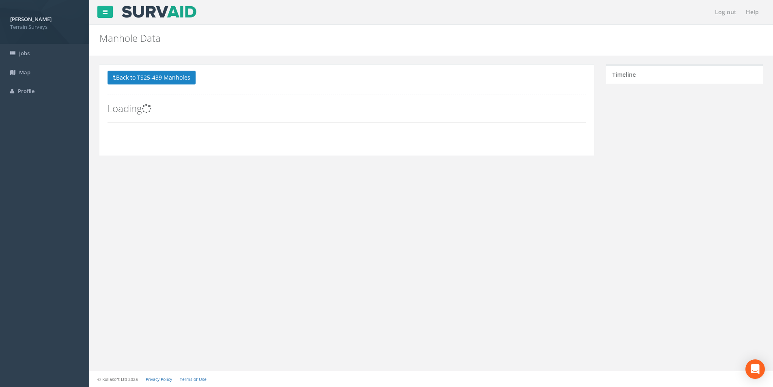
scroll to position [0, 0]
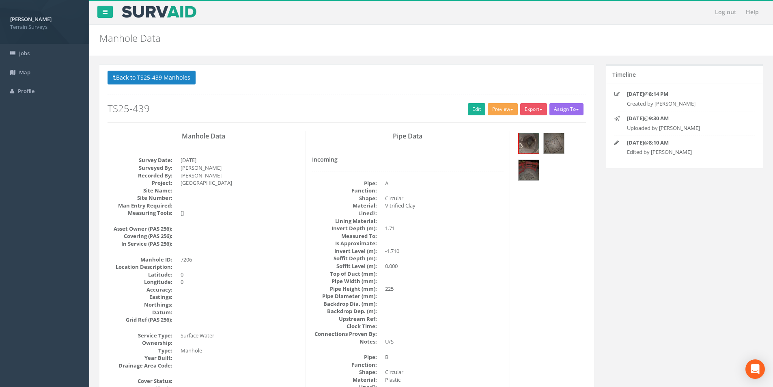
click at [510, 110] on span "button" at bounding box center [511, 110] width 3 height 2
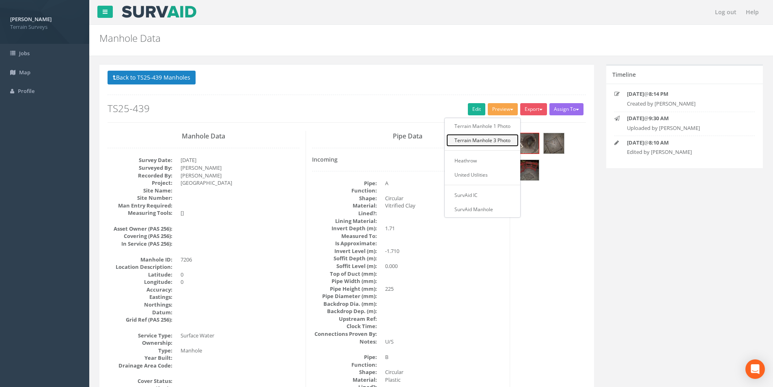
click at [487, 140] on link "Terrain Manhole 3 Photo" at bounding box center [482, 140] width 72 height 13
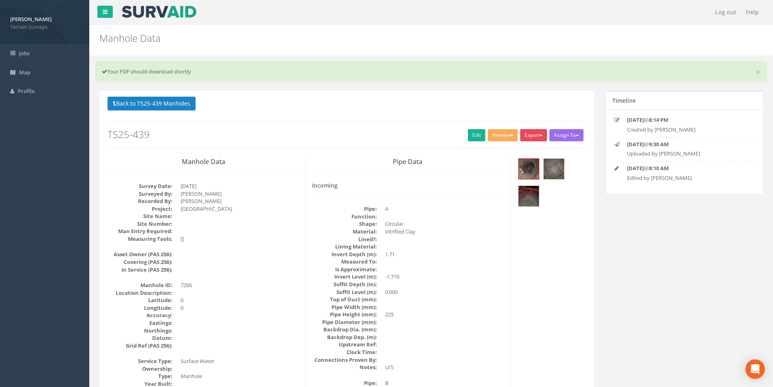
click at [535, 138] on button "Export" at bounding box center [533, 135] width 27 height 12
click at [527, 166] on link "Terrain Manhole 3 Photo" at bounding box center [512, 166] width 72 height 13
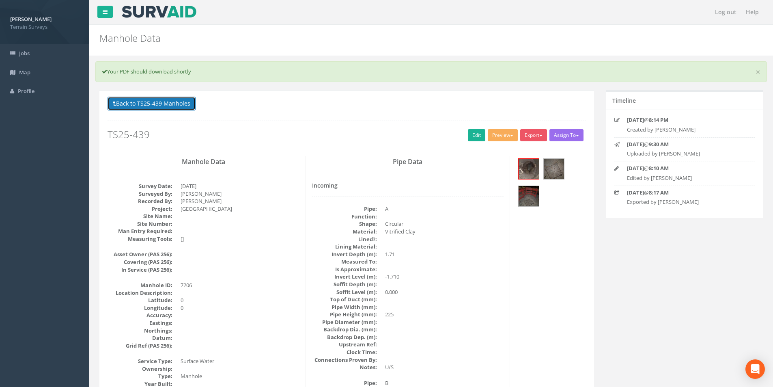
click at [176, 108] on button "Back to TS25-439 Manholes" at bounding box center [152, 104] width 88 height 14
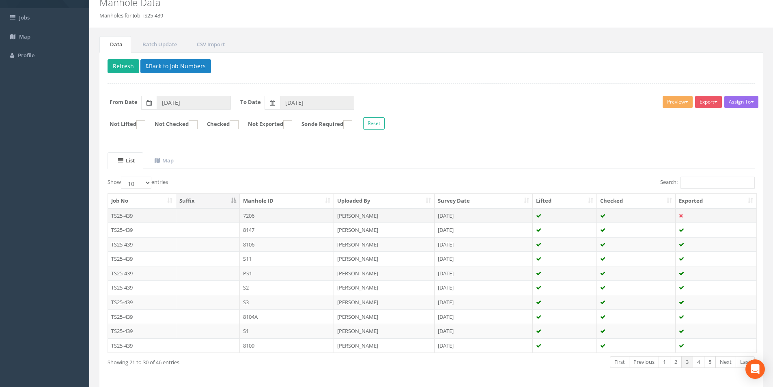
scroll to position [66, 0]
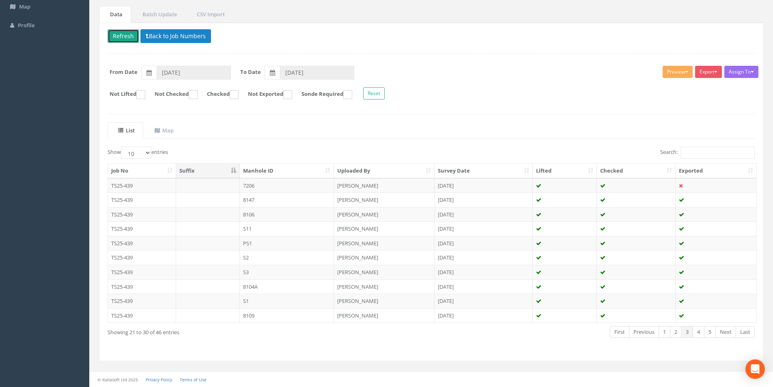
click at [124, 39] on button "Refresh" at bounding box center [124, 36] width 32 height 14
click at [698, 334] on link "4" at bounding box center [699, 332] width 12 height 12
click at [679, 334] on link "2" at bounding box center [676, 332] width 12 height 12
click at [286, 304] on td "7202" at bounding box center [287, 300] width 95 height 15
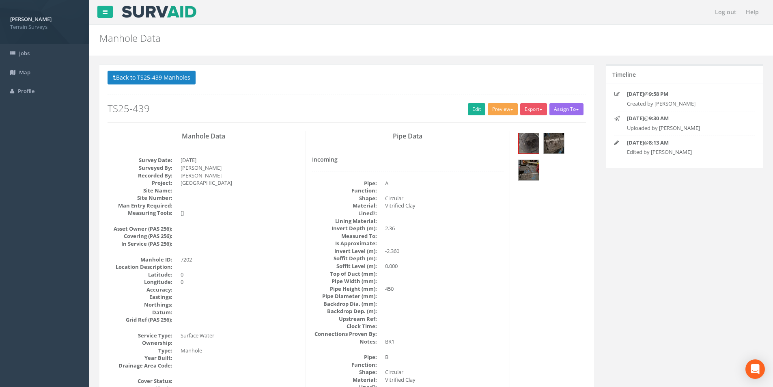
click at [495, 110] on button "Preview" at bounding box center [503, 109] width 30 height 12
click at [497, 137] on link "Terrain Manhole 3 Photo" at bounding box center [482, 140] width 72 height 13
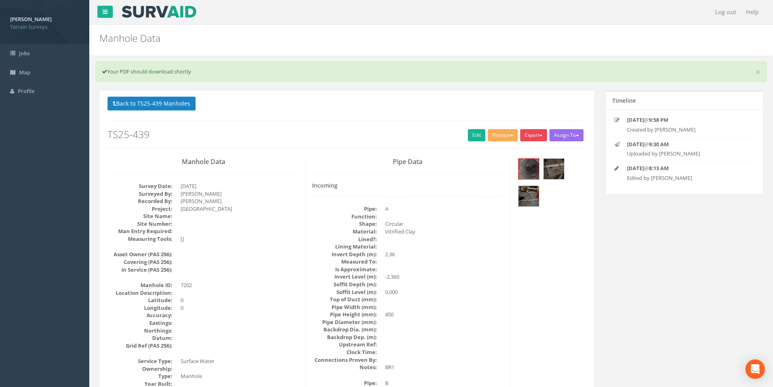
click at [543, 132] on button "Export" at bounding box center [533, 135] width 27 height 12
click at [526, 165] on link "Terrain Manhole 3 Photo" at bounding box center [512, 166] width 72 height 13
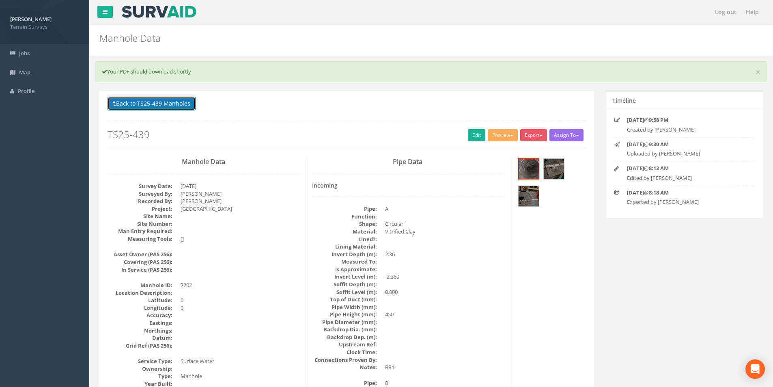
drag, startPoint x: 171, startPoint y: 103, endPoint x: 174, endPoint y: 108, distance: 5.1
click at [171, 103] on button "Back to TS25-439 Manholes" at bounding box center [152, 104] width 88 height 14
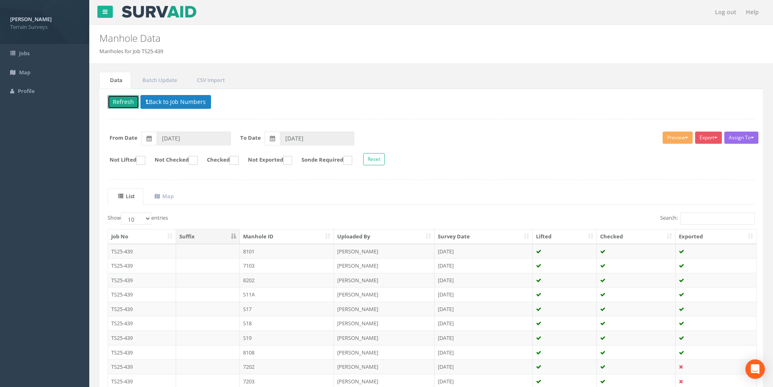
click at [109, 103] on button "Refresh" at bounding box center [124, 102] width 32 height 14
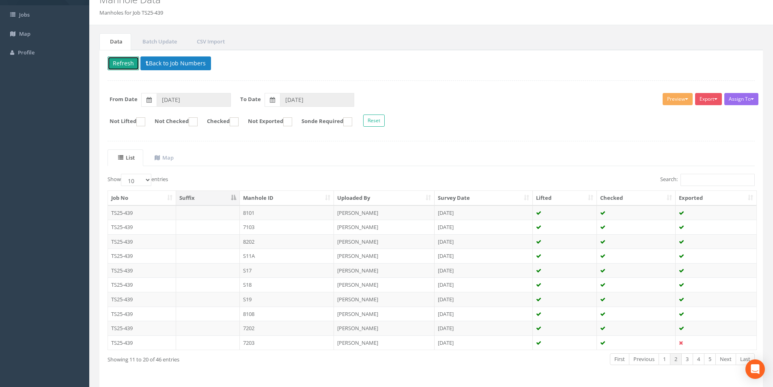
scroll to position [66, 0]
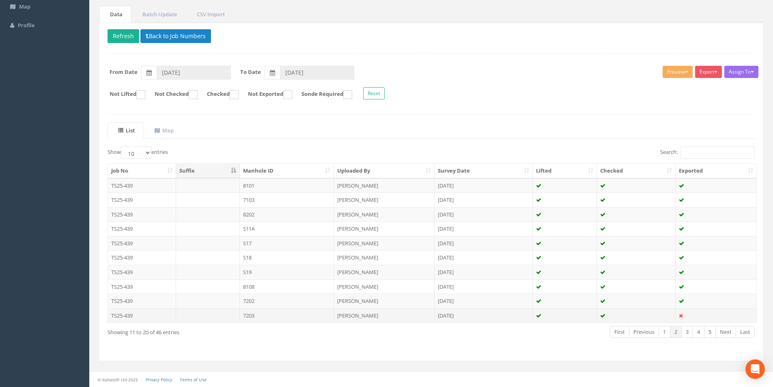
click at [470, 315] on td "[DATE]" at bounding box center [484, 315] width 98 height 15
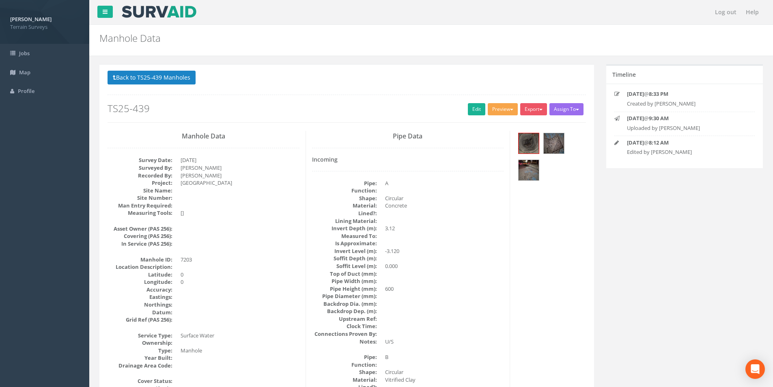
click at [507, 111] on button "Preview" at bounding box center [503, 109] width 30 height 12
click at [491, 136] on link "Terrain Manhole 3 Photo" at bounding box center [482, 140] width 72 height 13
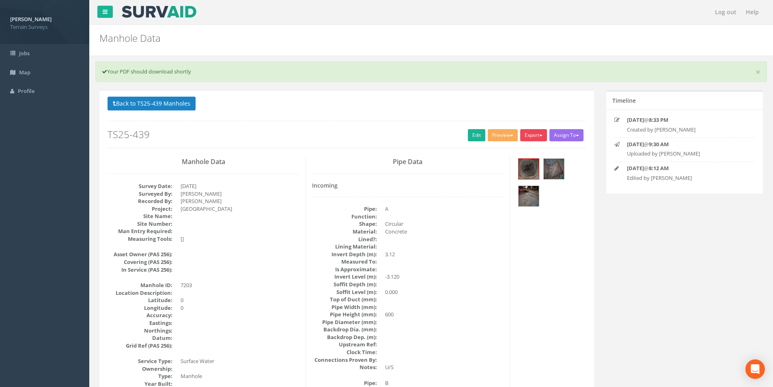
click at [536, 132] on button "Export" at bounding box center [533, 135] width 27 height 12
click at [532, 168] on link "Terrain Manhole 3 Photo" at bounding box center [512, 166] width 72 height 13
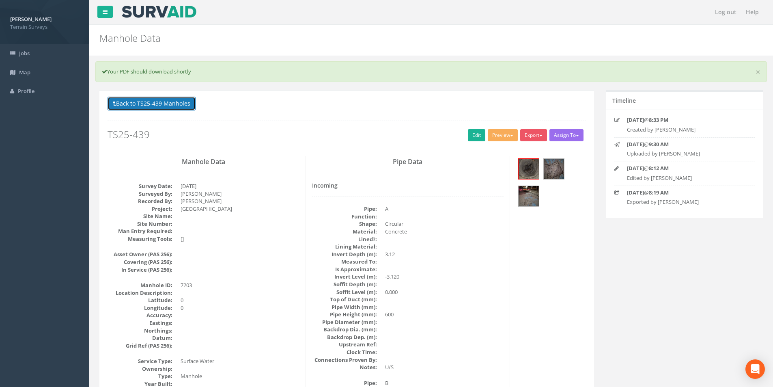
click at [136, 104] on button "Back to TS25-439 Manholes" at bounding box center [152, 104] width 88 height 14
